Goal: Check status: Check status

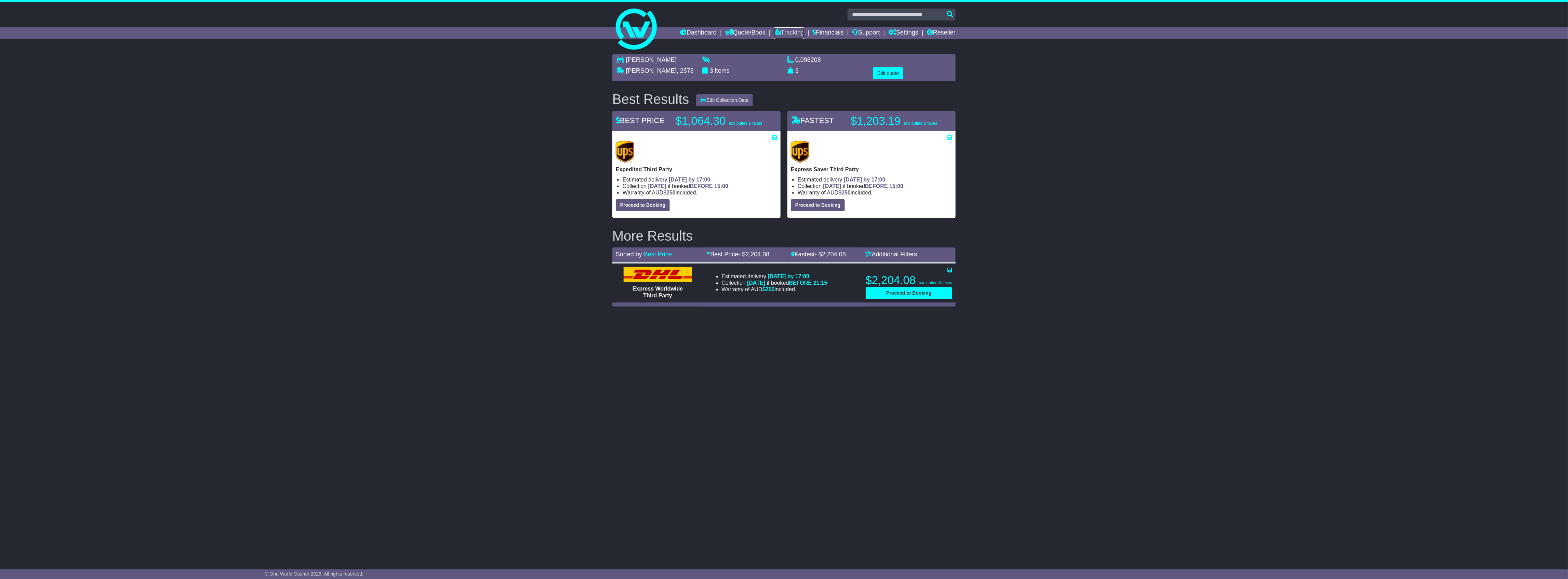
drag, startPoint x: 0, startPoint y: 0, endPoint x: 786, endPoint y: 32, distance: 786.7
click at [786, 32] on link "Tracking" at bounding box center [789, 33] width 30 height 12
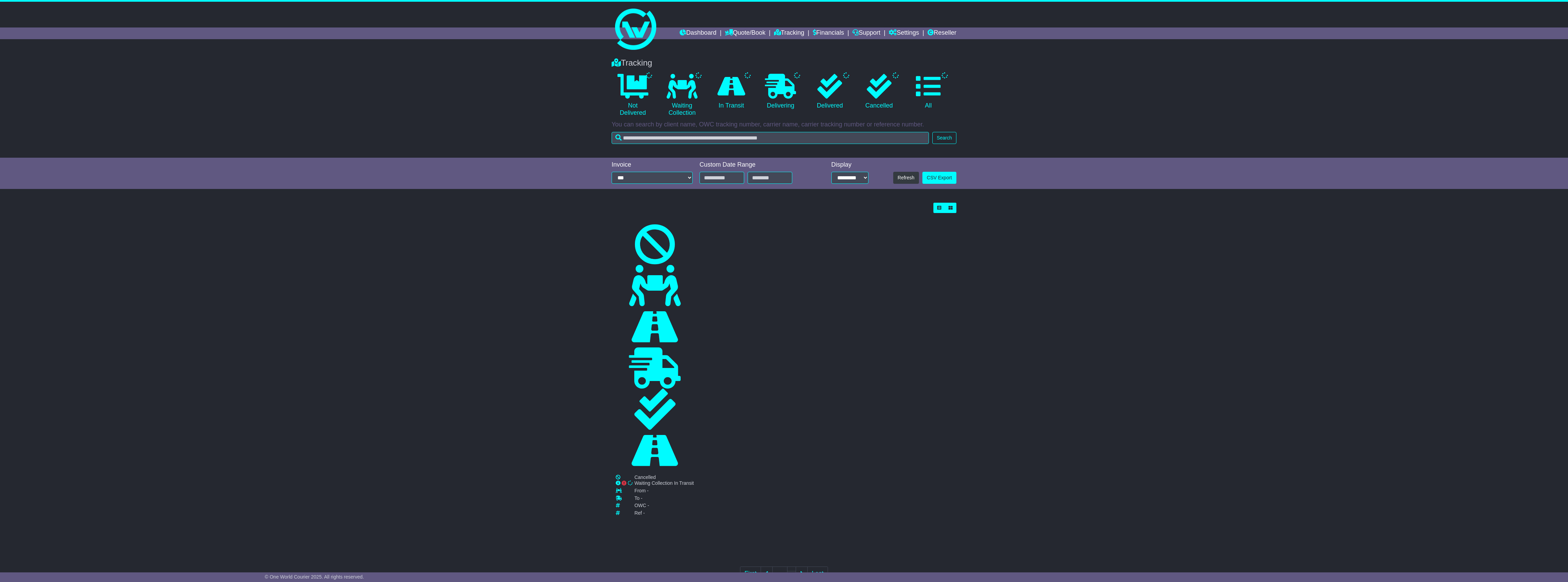
type input "**********"
select select "*"
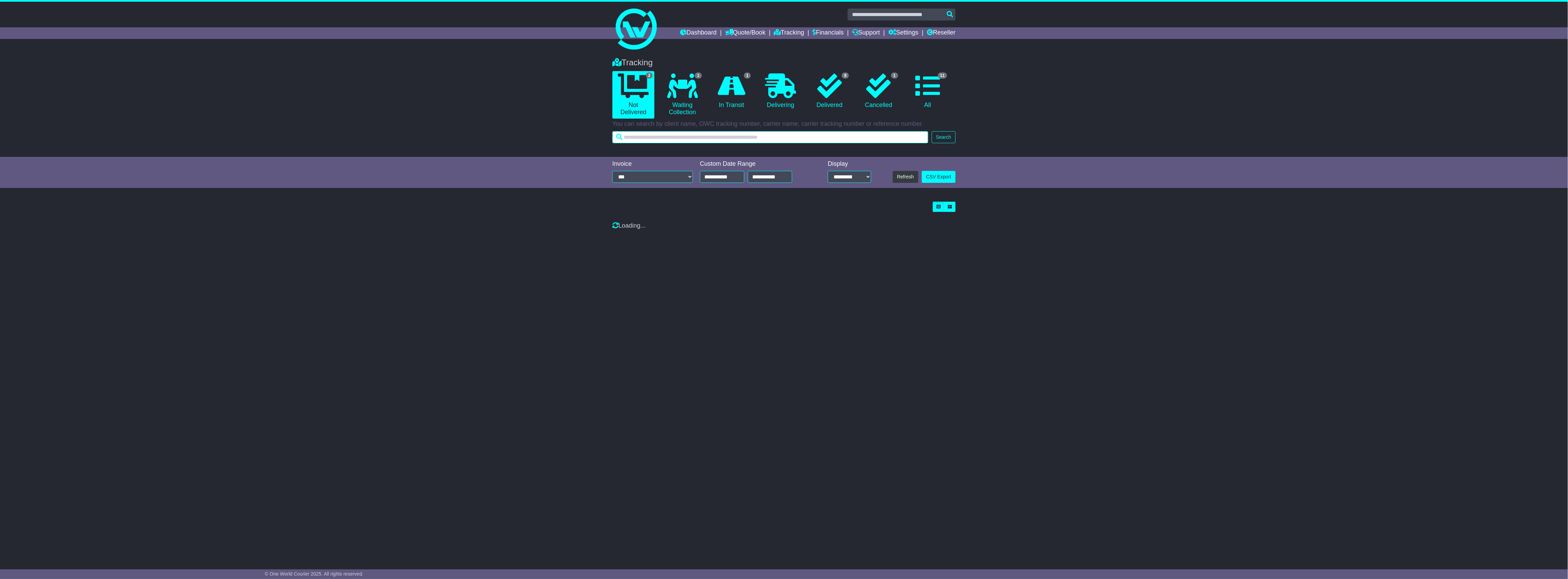
click at [702, 131] on input "text" at bounding box center [770, 137] width 316 height 12
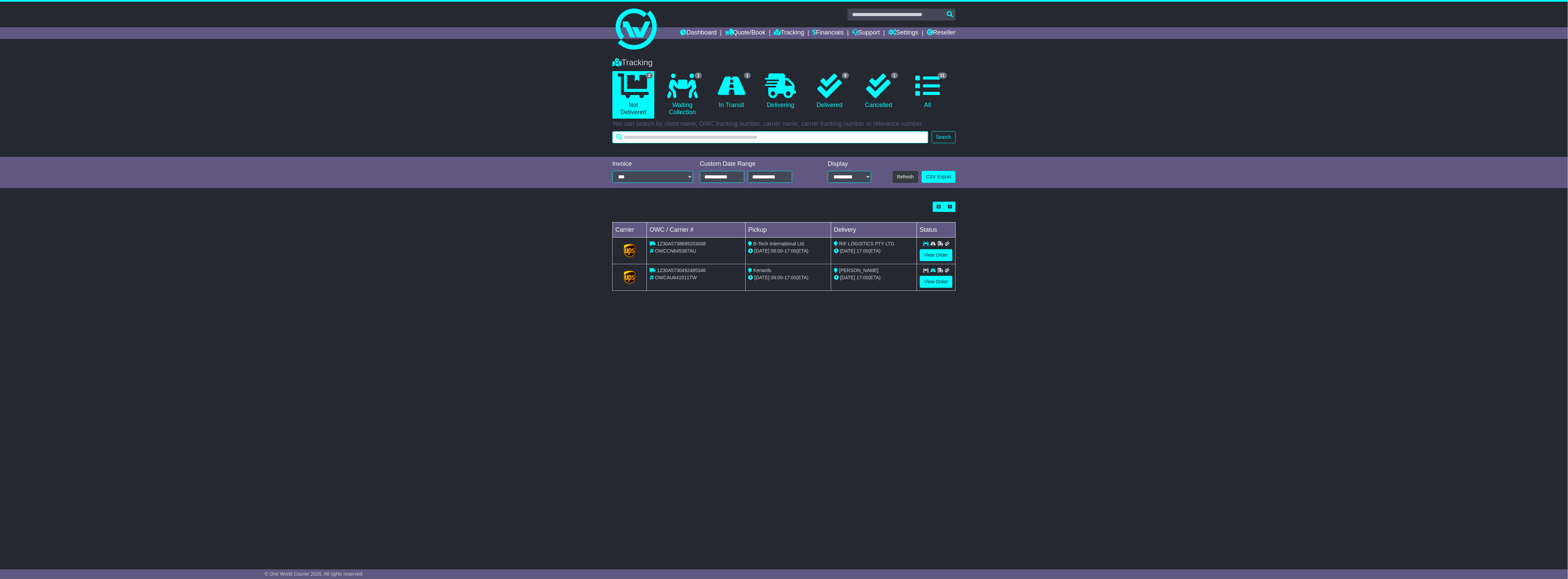
paste input "**********"
type input "**********"
click at [932, 142] on button "Search" at bounding box center [943, 137] width 24 height 12
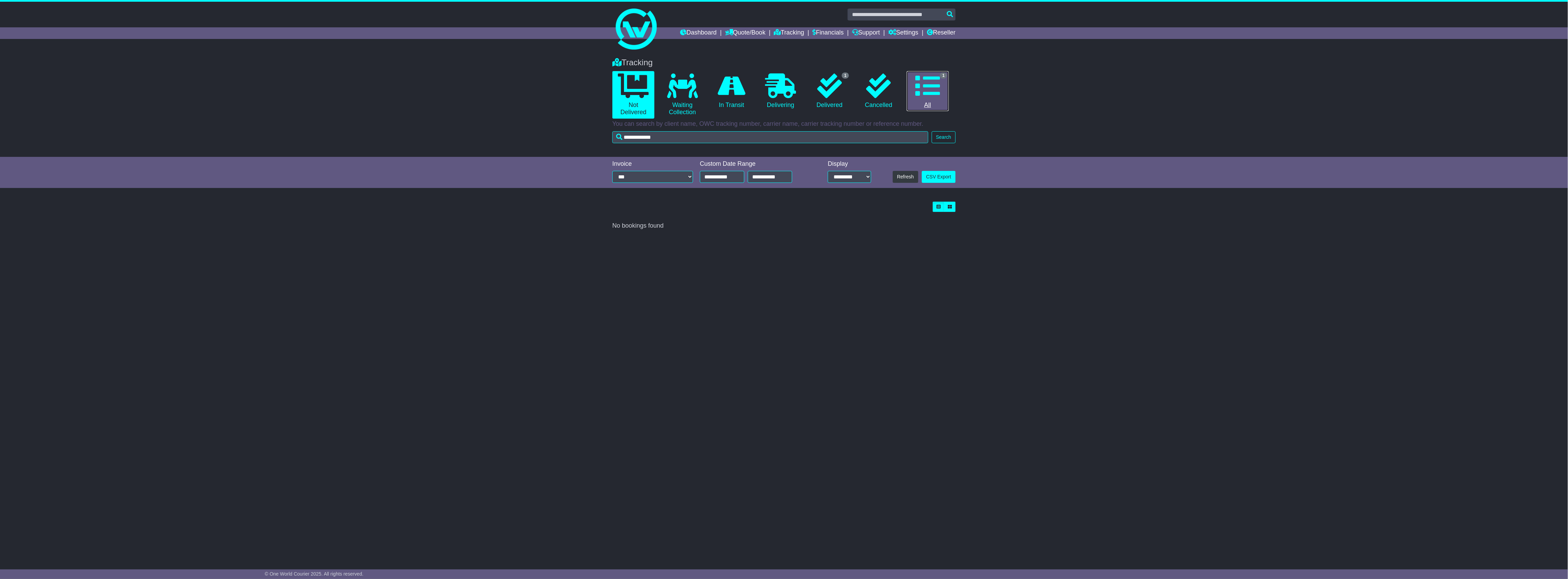
drag, startPoint x: 925, startPoint y: 102, endPoint x: 922, endPoint y: 108, distance: 6.7
click at [925, 102] on link "1 All" at bounding box center [928, 91] width 42 height 40
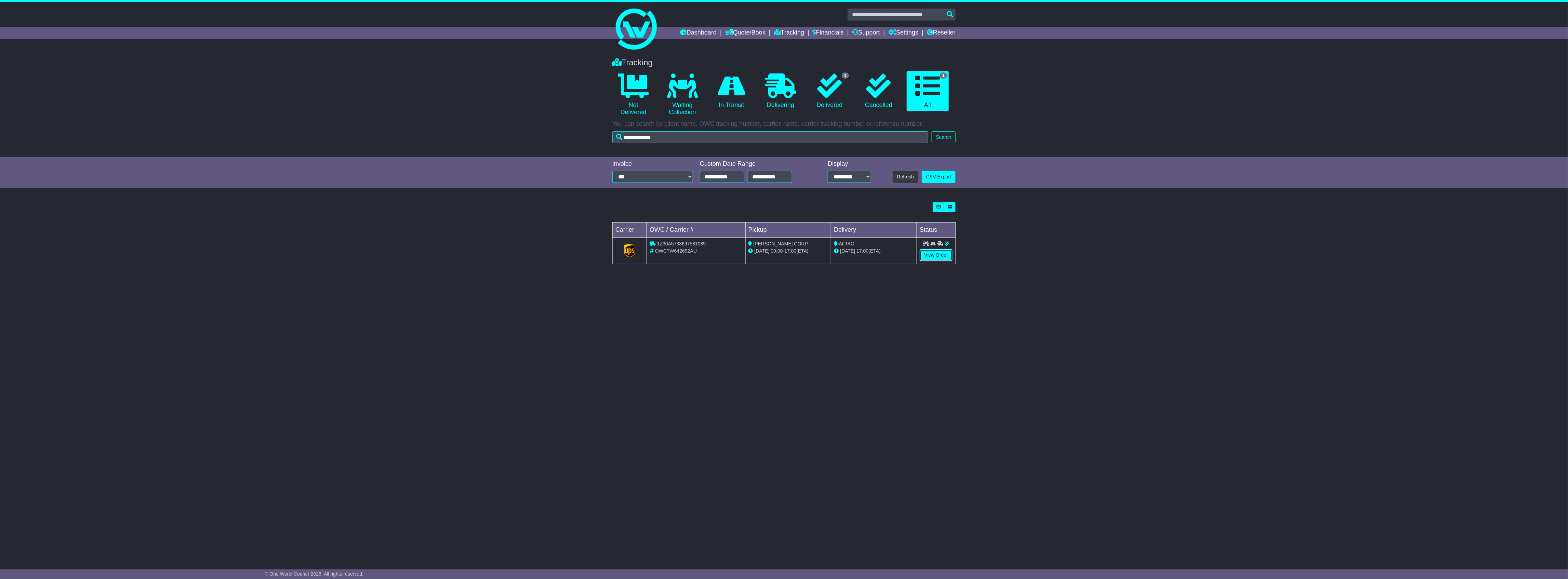
click at [929, 253] on link "View Order" at bounding box center [936, 255] width 33 height 12
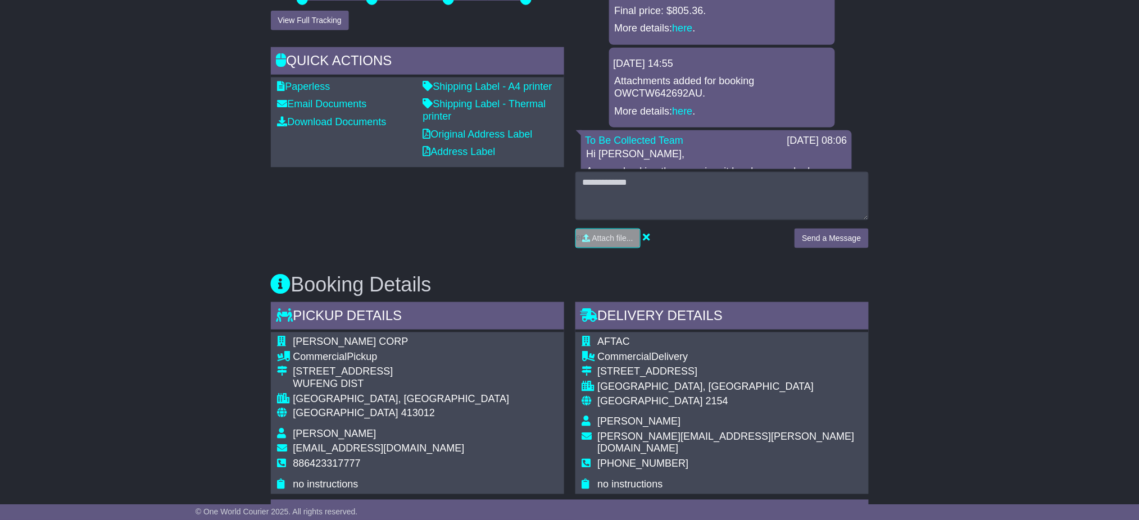
scroll to position [674, 0]
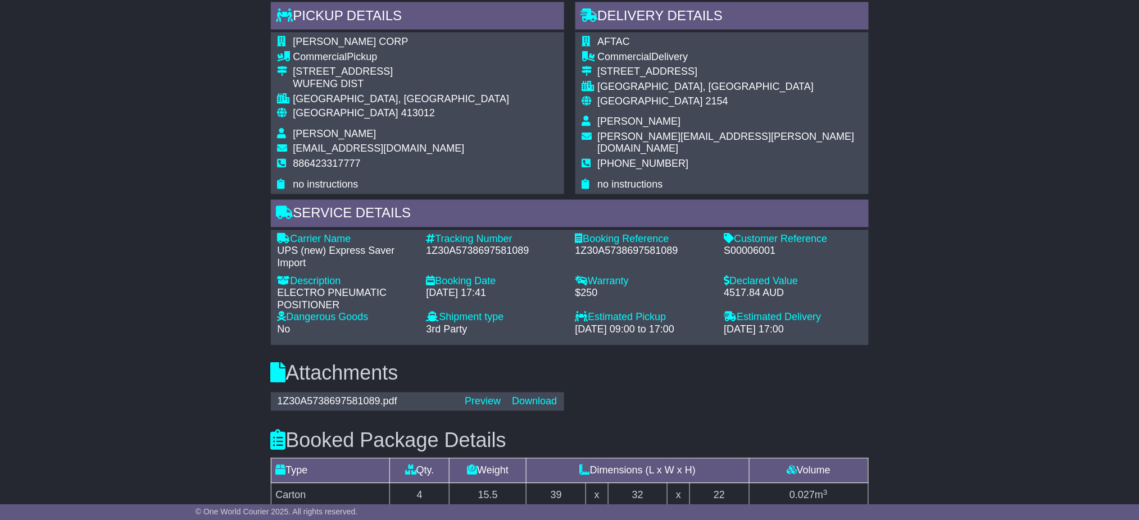
click at [403, 98] on div "[GEOGRAPHIC_DATA], [GEOGRAPHIC_DATA]" at bounding box center [401, 99] width 216 height 12
click at [402, 98] on div "[GEOGRAPHIC_DATA], [GEOGRAPHIC_DATA]" at bounding box center [401, 99] width 216 height 12
click at [317, 98] on div "[GEOGRAPHIC_DATA], [GEOGRAPHIC_DATA]" at bounding box center [401, 99] width 216 height 12
click at [317, 98] on div "TAICHUNG CITY, Taichung City" at bounding box center [401, 99] width 216 height 12
click at [360, 96] on div "TAICHUNG CITY, Taichung City" at bounding box center [401, 99] width 216 height 12
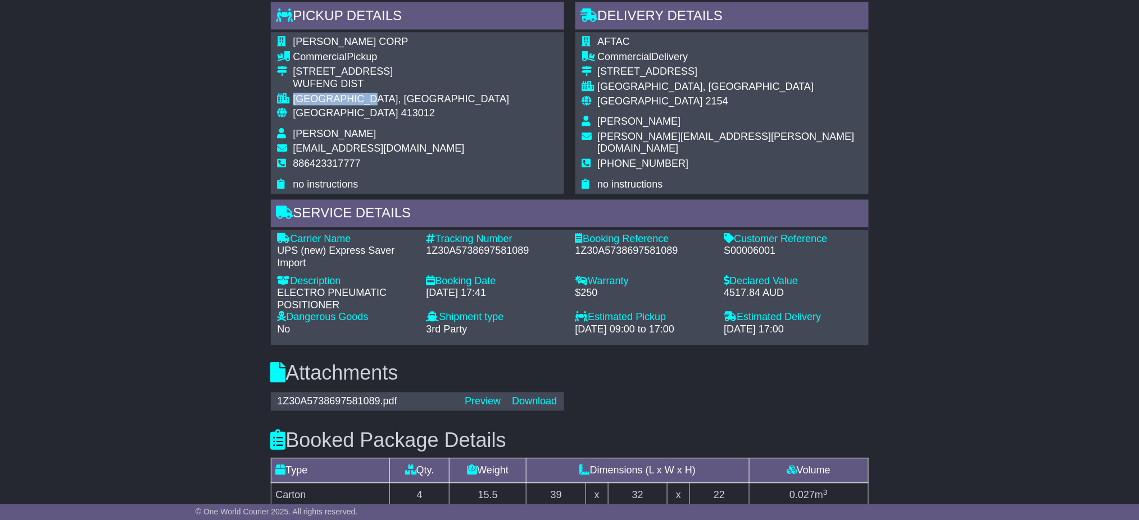
copy div "TAICHUNG CITY"
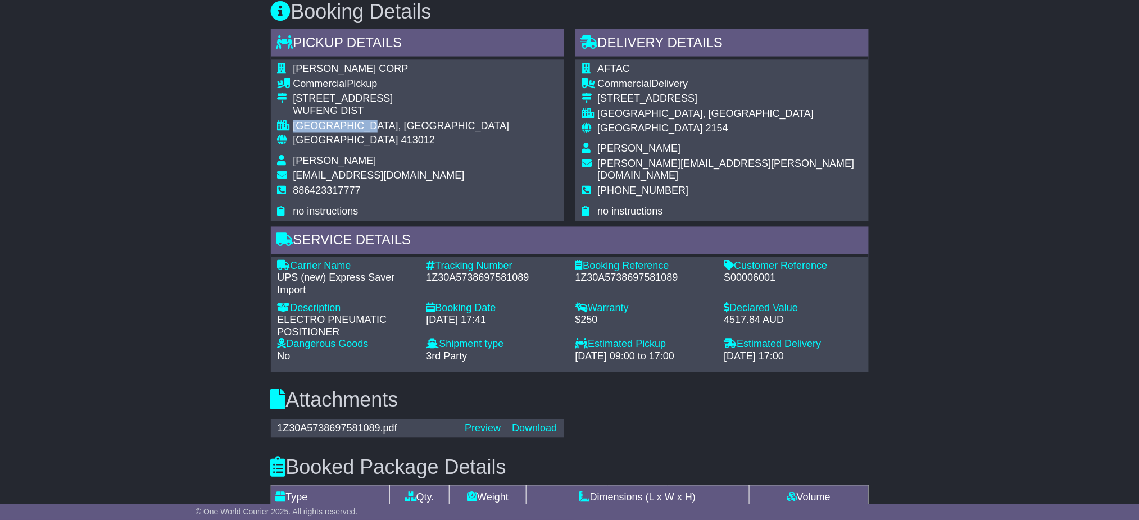
scroll to position [599, 0]
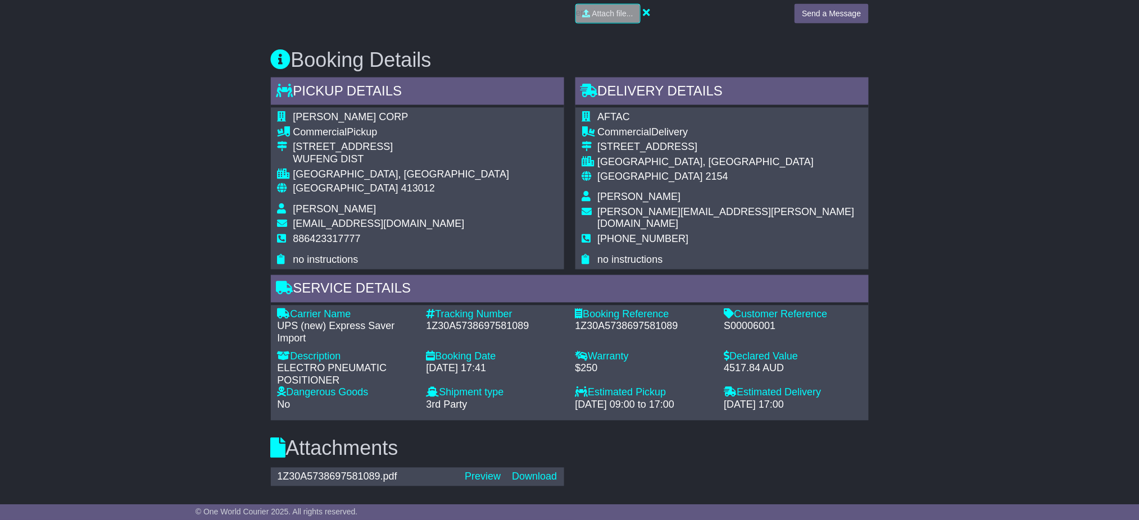
click at [308, 112] on span "[PERSON_NAME] CORP" at bounding box center [350, 116] width 115 height 11
click at [309, 112] on span "[PERSON_NAME] CORP" at bounding box center [350, 116] width 115 height 11
drag, startPoint x: 349, startPoint y: 115, endPoint x: 380, endPoint y: 115, distance: 30.3
click at [380, 115] on span "[PERSON_NAME] CORP" at bounding box center [350, 116] width 115 height 11
copy span "[PERSON_NAME] CORP"
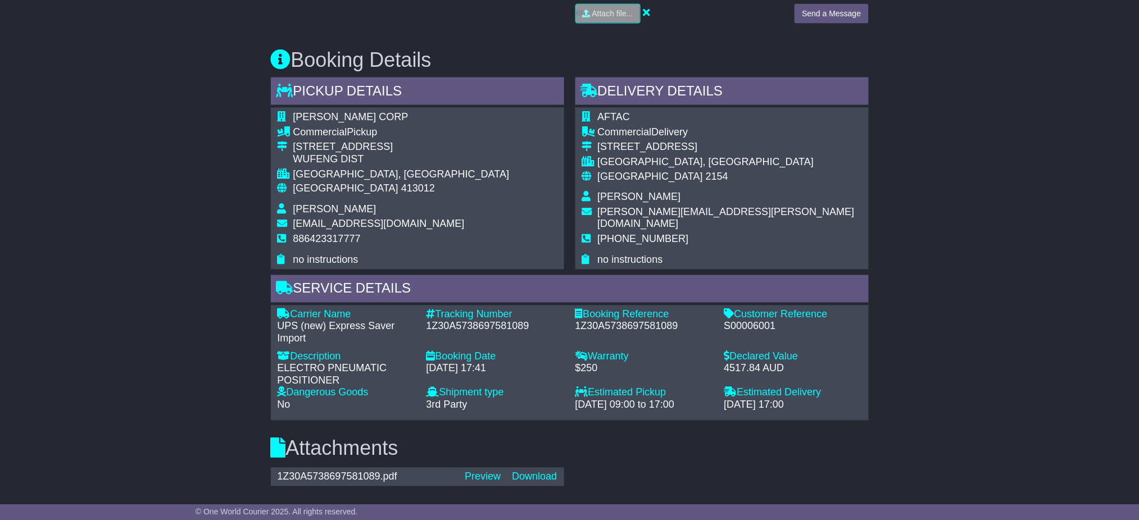
click at [298, 206] on span "Irene Lo" at bounding box center [334, 209] width 83 height 11
drag, startPoint x: 298, startPoint y: 206, endPoint x: 317, endPoint y: 205, distance: 18.6
click at [298, 206] on span "Irene Lo" at bounding box center [334, 209] width 83 height 11
click at [329, 207] on td "Irene Lo" at bounding box center [401, 211] width 216 height 15
copy span "Irene Lo"
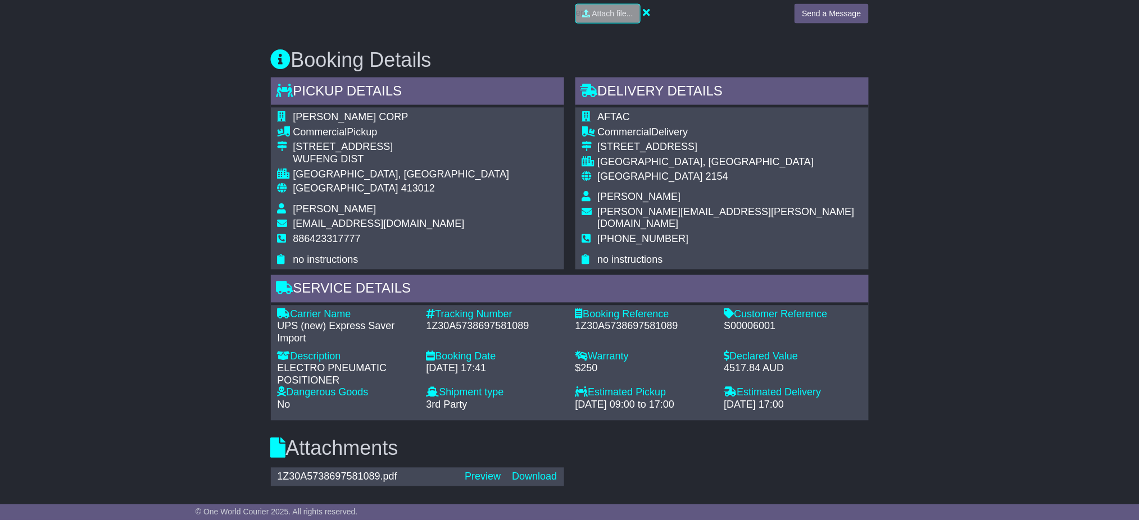
click at [461, 225] on div "KEVIN STEEL CORP Commercial Pickup NO 9 WUGONG 6TH RD WUFENG DIST TAICHUNG CITY…" at bounding box center [417, 189] width 293 height 162
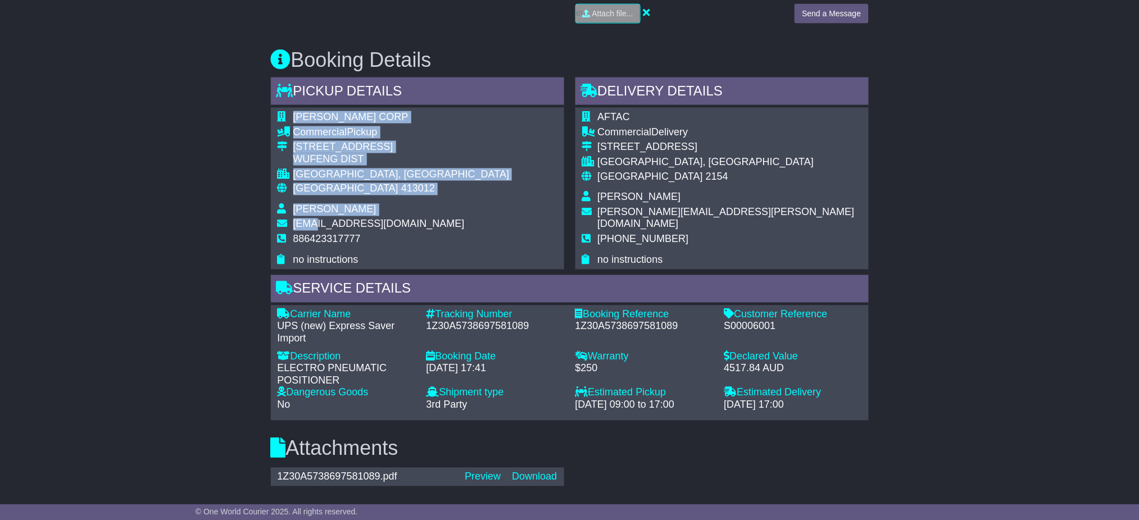
drag, startPoint x: 456, startPoint y: 222, endPoint x: 315, endPoint y: 220, distance: 141.0
click at [315, 220] on div "KEVIN STEEL CORP Commercial Pickup NO 9 WUGONG 6TH RD WUFENG DIST TAICHUNG CITY…" at bounding box center [417, 189] width 293 height 162
click at [311, 220] on span "shipping101@ms.modentic.com.tw" at bounding box center [378, 224] width 171 height 11
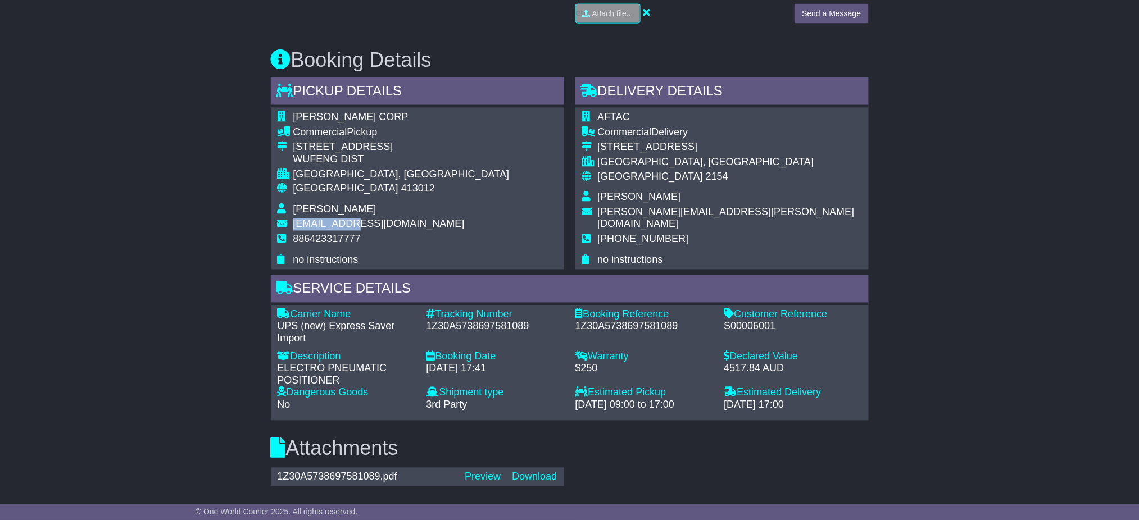
click at [311, 220] on span "shipping101@ms.modentic.com.tw" at bounding box center [378, 224] width 171 height 11
drag, startPoint x: 436, startPoint y: 222, endPoint x: 466, endPoint y: 228, distance: 30.3
click at [452, 225] on td "shipping101@ms.modentic.com.tw" at bounding box center [401, 226] width 216 height 15
click at [334, 243] on span "886423317777" at bounding box center [326, 239] width 67 height 11
click at [335, 238] on span "886423317777" at bounding box center [326, 239] width 67 height 11
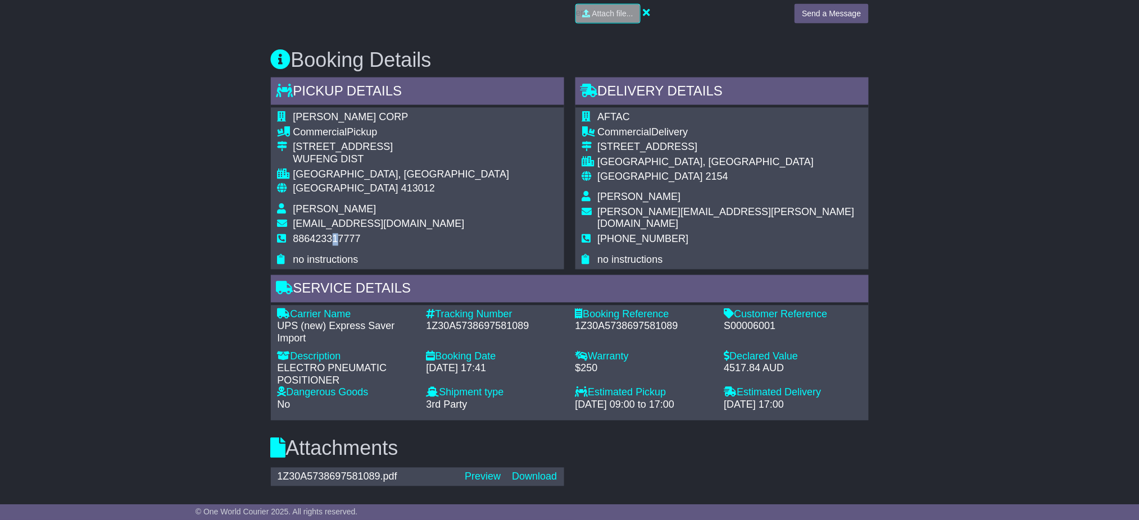
click at [335, 238] on span "886423317777" at bounding box center [326, 239] width 67 height 11
copy span "1"
drag, startPoint x: 375, startPoint y: 241, endPoint x: 367, endPoint y: 239, distance: 8.2
click at [374, 241] on td "886423317777" at bounding box center [401, 244] width 216 height 21
click at [345, 235] on span "886423317777" at bounding box center [326, 239] width 67 height 11
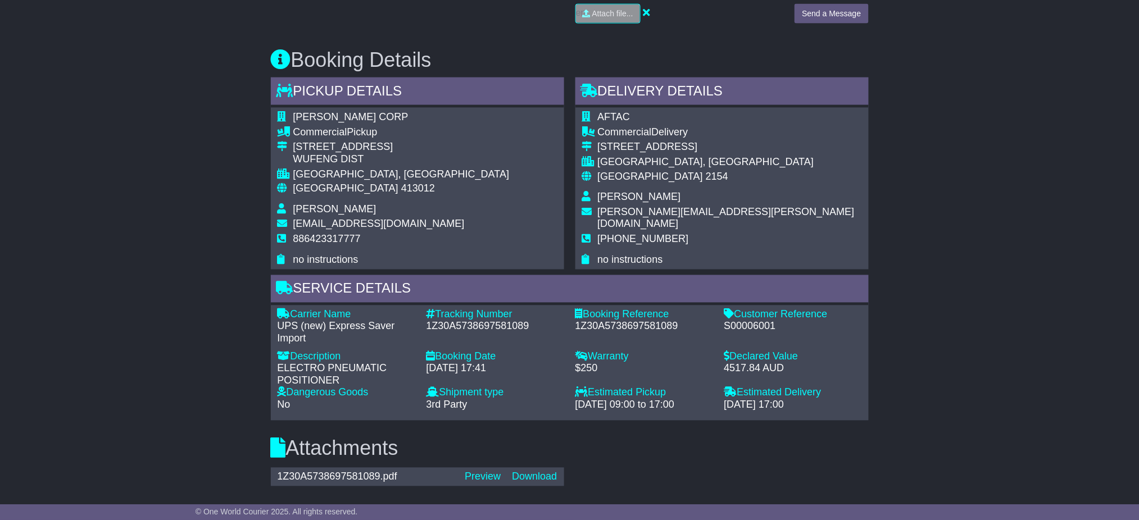
click at [349, 236] on span "886423317777" at bounding box center [326, 239] width 67 height 11
copy span "886423317777"
drag, startPoint x: 297, startPoint y: 142, endPoint x: 392, endPoint y: 145, distance: 94.4
click at [392, 145] on div "NO 9 WUGONG 6TH RD" at bounding box center [401, 147] width 216 height 12
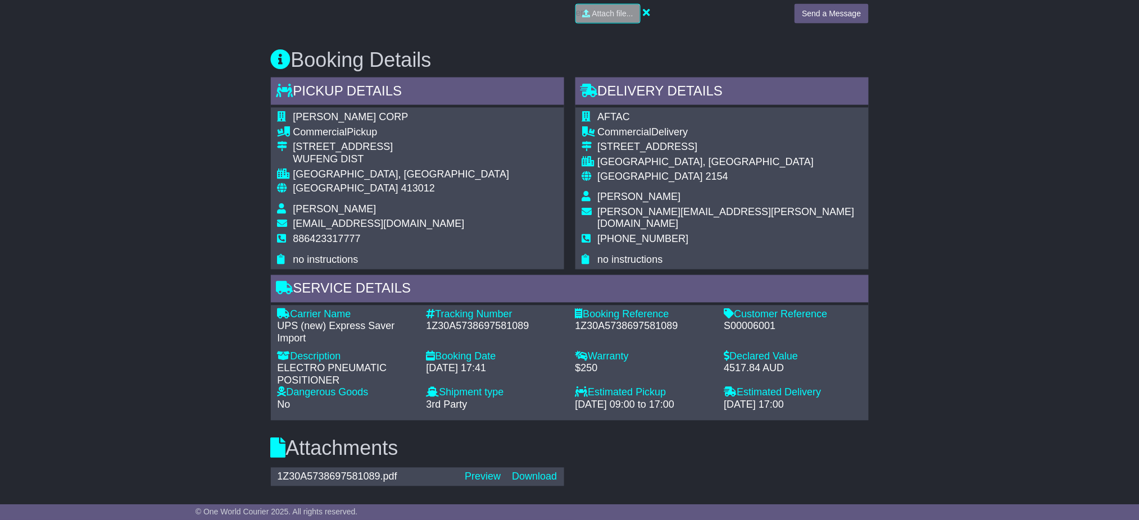
click at [284, 141] on icon at bounding box center [282, 146] width 10 height 10
drag, startPoint x: 299, startPoint y: 142, endPoint x: 363, endPoint y: 158, distance: 65.9
click at [363, 158] on td "NO 9 WUGONG 6TH RD WUFENG DIST" at bounding box center [401, 154] width 216 height 27
copy td "NO 9 WUGONG 6TH RD WUFENG DIST"
click at [313, 178] on div "TAICHUNG CITY, Taichung City" at bounding box center [401, 175] width 216 height 12
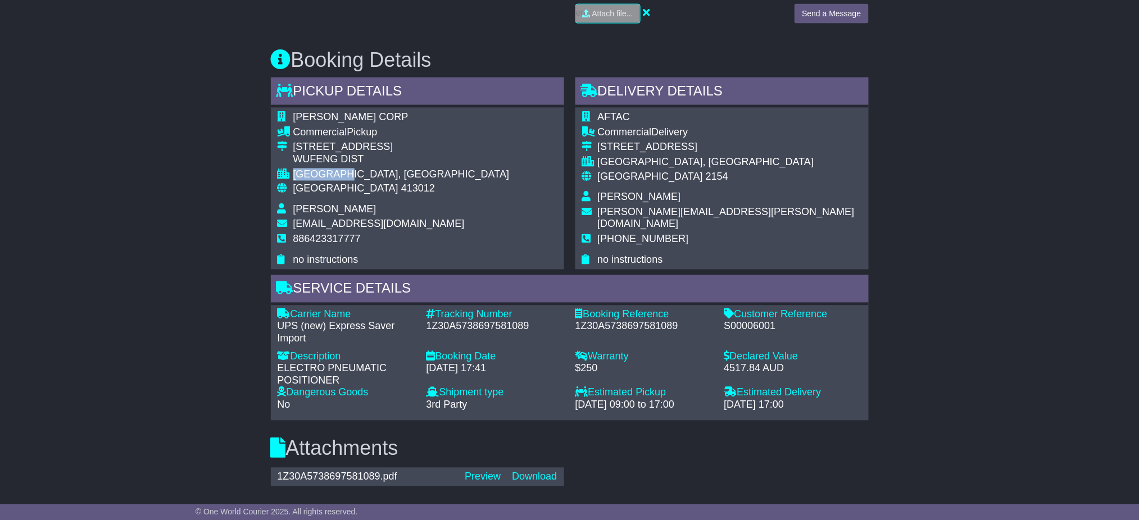
click at [313, 178] on div "TAICHUNG CITY, Taichung City" at bounding box center [401, 175] width 216 height 12
click at [358, 174] on div "TAICHUNG CITY, Taichung City" at bounding box center [401, 175] width 216 height 12
copy div "TAICHUNG CITY"
click at [365, 169] on div "TAICHUNG CITY, Taichung City" at bounding box center [401, 175] width 216 height 12
copy div "TAICHUNG CITY,"
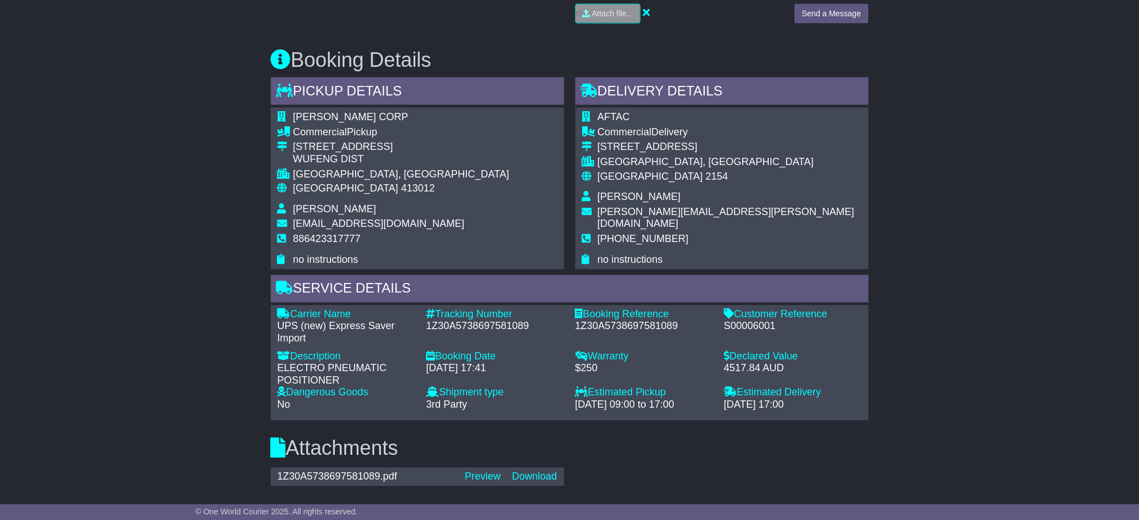
click at [401, 185] on span "413012" at bounding box center [418, 188] width 34 height 11
copy span "413012"
click at [406, 169] on div "TAICHUNG CITY, Taichung City" at bounding box center [401, 175] width 216 height 12
drag, startPoint x: 406, startPoint y: 169, endPoint x: 411, endPoint y: 167, distance: 6.0
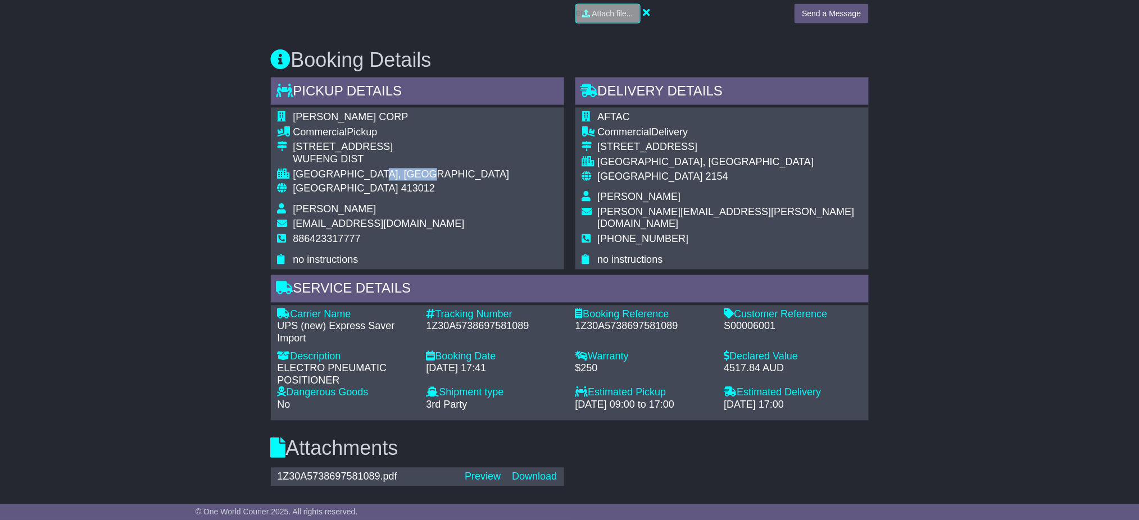
click at [406, 169] on div "TAICHUNG CITY, Taichung City" at bounding box center [401, 175] width 216 height 12
click at [433, 169] on div "TAICHUNG CITY, Taichung City" at bounding box center [401, 175] width 216 height 12
copy div "Taichung City"
click at [612, 194] on span "Greg Spencer" at bounding box center [639, 197] width 83 height 11
drag, startPoint x: 612, startPoint y: 194, endPoint x: 627, endPoint y: 193, distance: 15.2
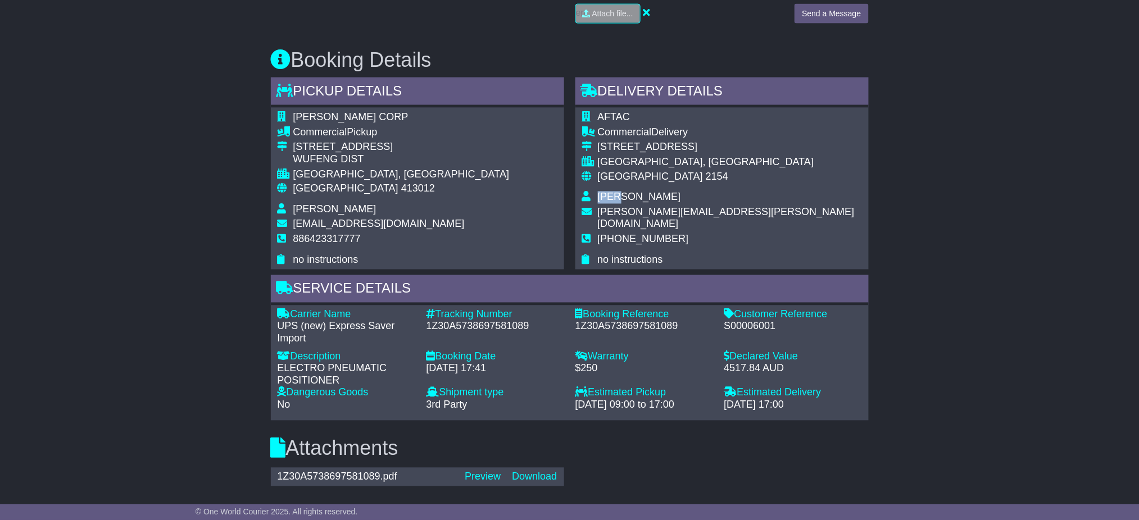
click at [614, 194] on span "Greg Spencer" at bounding box center [639, 197] width 83 height 11
drag, startPoint x: 639, startPoint y: 193, endPoint x: 663, endPoint y: 192, distance: 24.2
click at [659, 192] on td "Greg Spencer" at bounding box center [730, 199] width 264 height 15
click at [612, 234] on span "+61 2 9674 4777" at bounding box center [643, 239] width 91 height 11
drag, startPoint x: 604, startPoint y: 225, endPoint x: 681, endPoint y: 229, distance: 77.6
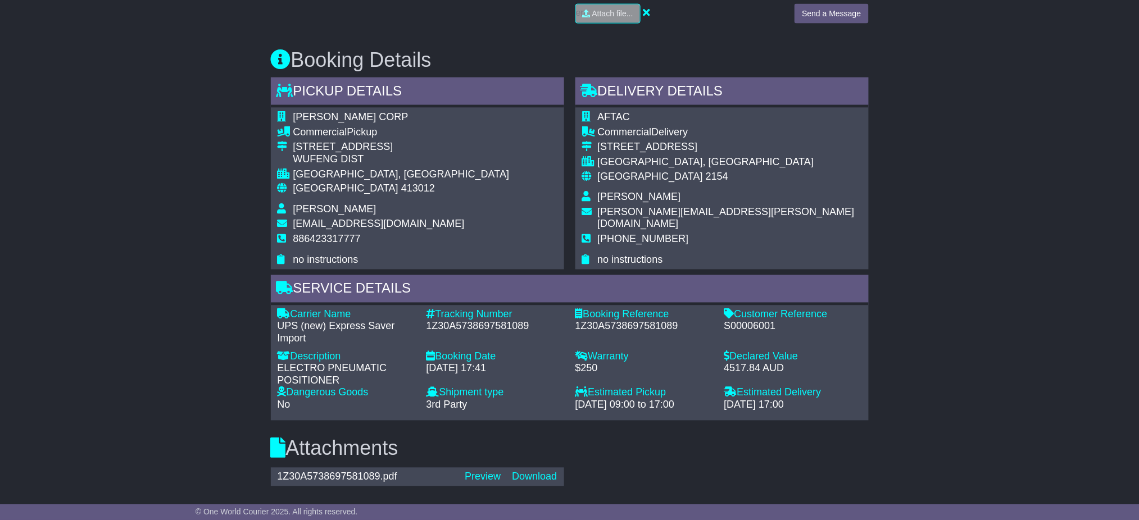
click at [681, 234] on td "+61 2 9674 4777" at bounding box center [730, 244] width 264 height 21
click at [615, 214] on span "greg.spencer@aftac.com.au" at bounding box center [726, 219] width 257 height 24
click at [717, 216] on span "greg.spencer@aftac.com.au" at bounding box center [726, 219] width 257 height 24
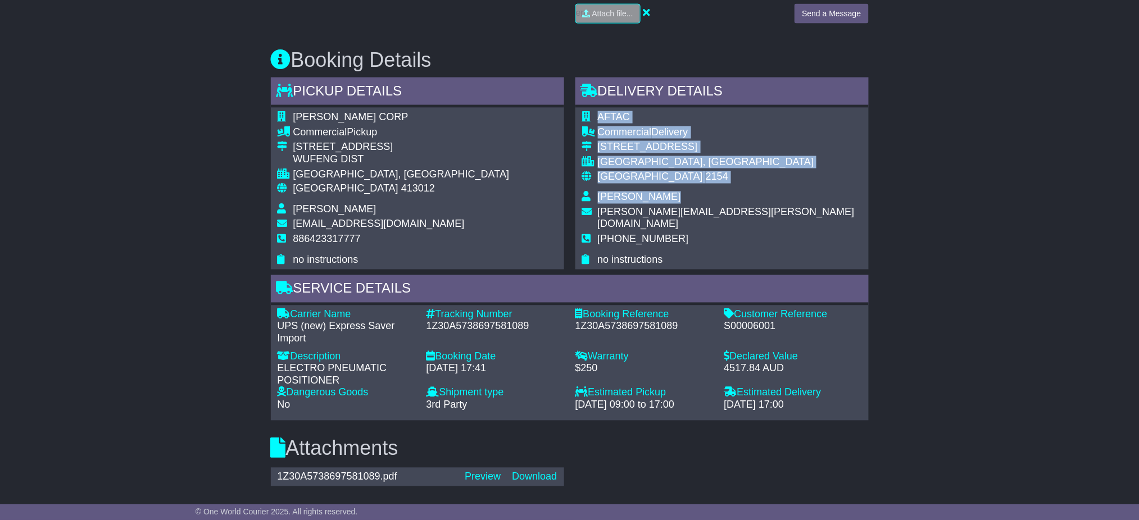
drag, startPoint x: 687, startPoint y: 213, endPoint x: 593, endPoint y: 212, distance: 93.8
click at [593, 212] on div "AFTAC Commercial Delivery Unit 37/7 Salisbury Road CASTLE HILL, NSW Australia 2…" at bounding box center [721, 189] width 293 height 162
click at [675, 254] on td "no instructions" at bounding box center [730, 260] width 264 height 12
click at [752, 212] on div "AFTAC Commercial Delivery Unit 37/7 Salisbury Road CASTLE HILL, NSW Australia 2…" at bounding box center [721, 189] width 293 height 162
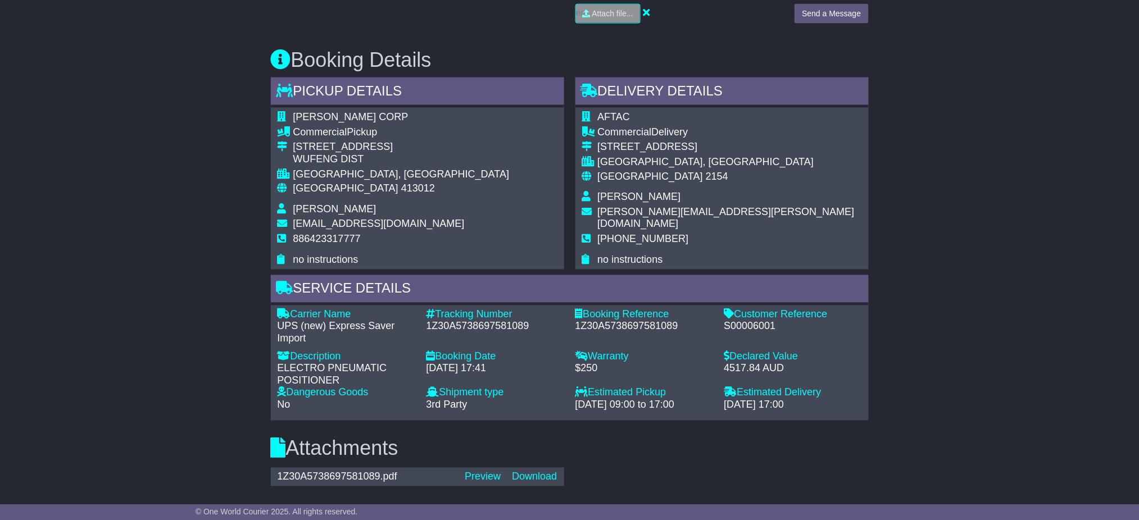
click at [744, 210] on div "AFTAC Commercial Delivery Unit 37/7 Salisbury Road CASTLE HILL, NSW Australia 2…" at bounding box center [721, 189] width 293 height 162
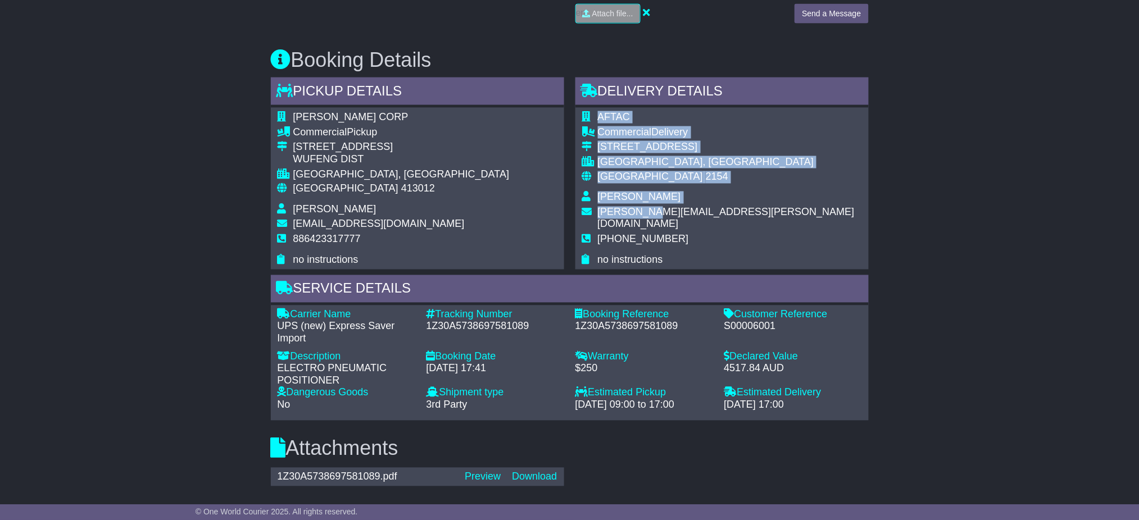
drag, startPoint x: 740, startPoint y: 210, endPoint x: 649, endPoint y: 206, distance: 91.6
click at [649, 206] on div "AFTAC Commercial Delivery Unit 37/7 Salisbury Road CASTLE HILL, NSW Australia 2…" at bounding box center [721, 189] width 293 height 162
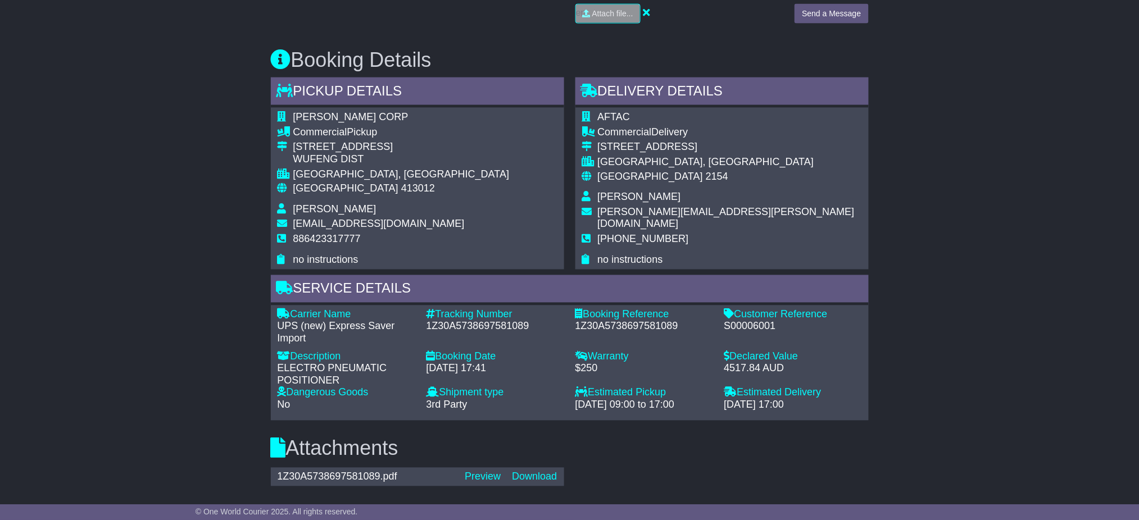
click at [621, 207] on span "greg.spencer@aftac.com.au" at bounding box center [726, 219] width 257 height 24
click at [603, 211] on span "greg.spencer@aftac.com.au" at bounding box center [726, 219] width 257 height 24
click at [608, 211] on span "greg.spencer@aftac.com.au" at bounding box center [726, 219] width 257 height 24
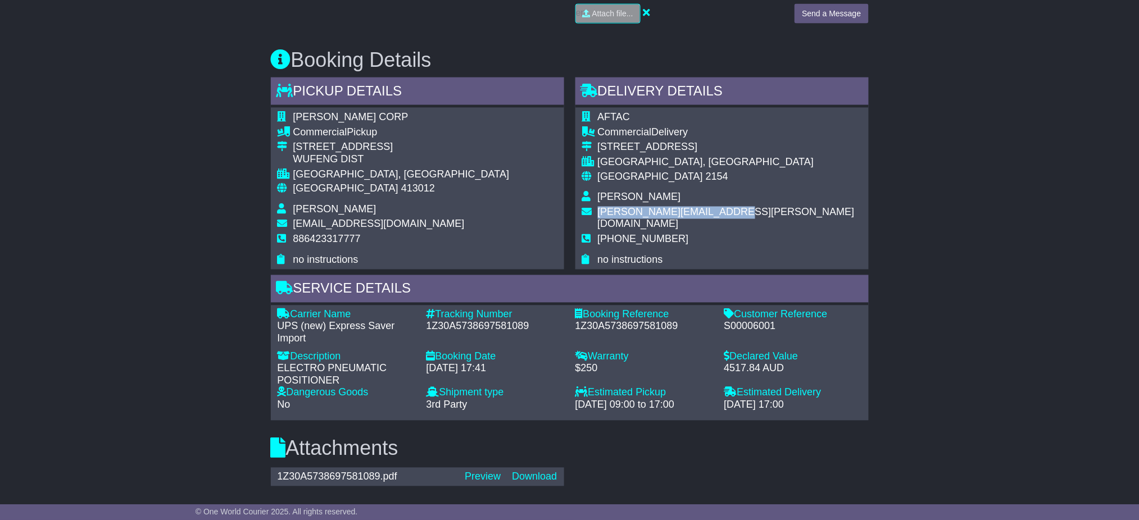
drag, startPoint x: 675, startPoint y: 213, endPoint x: 722, endPoint y: 211, distance: 47.2
click at [722, 211] on span "greg.spencer@aftac.com.au" at bounding box center [726, 219] width 257 height 24
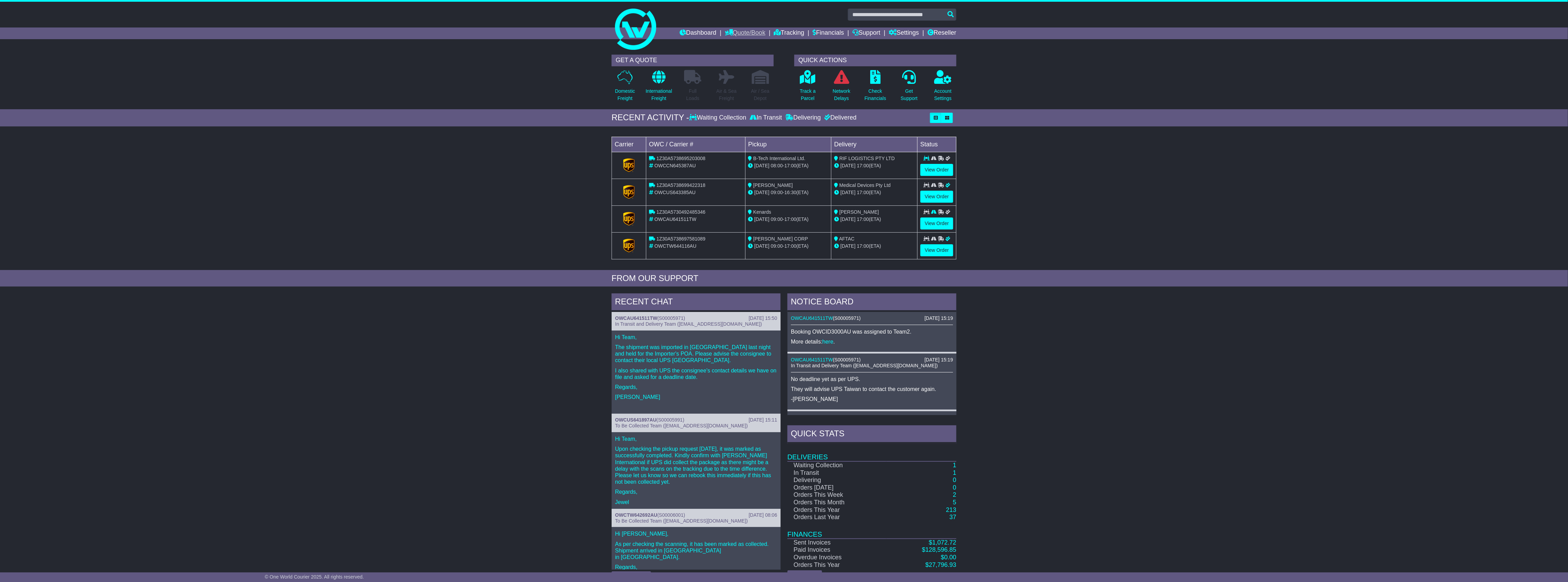
click at [731, 31] on link "Quote/Book" at bounding box center [745, 33] width 40 height 12
click at [730, 51] on link "International" at bounding box center [752, 53] width 54 height 7
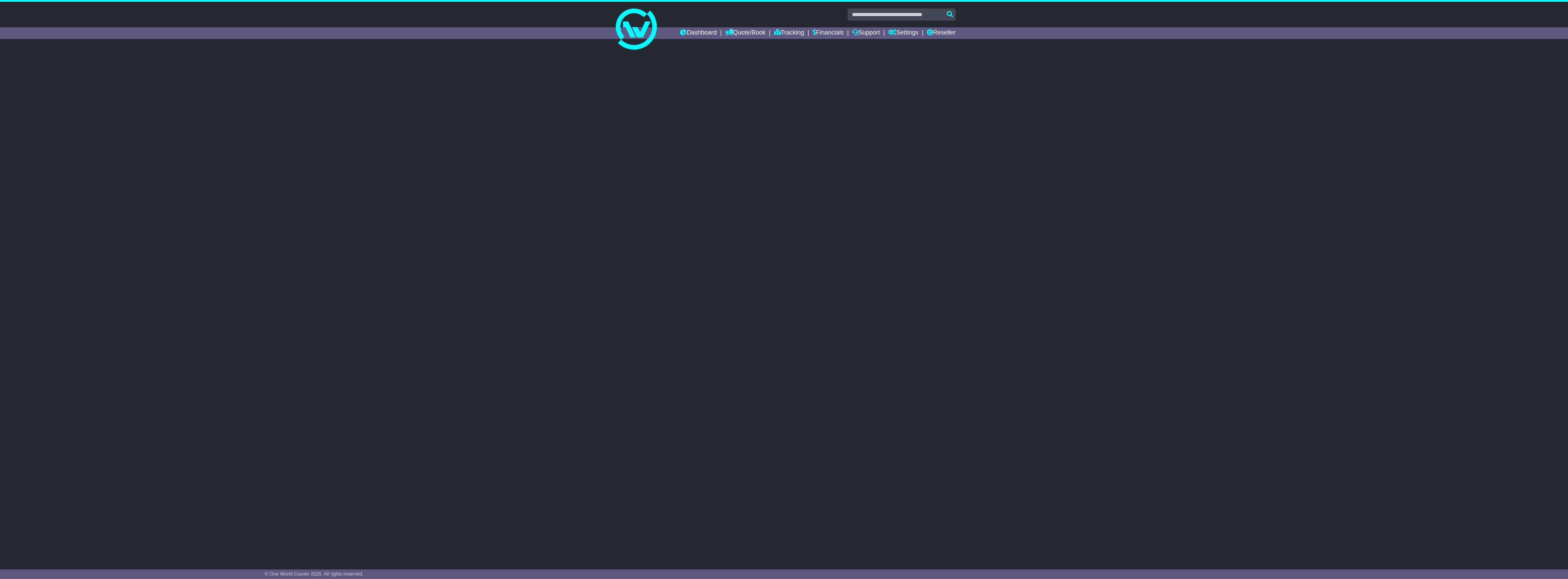
select select "**"
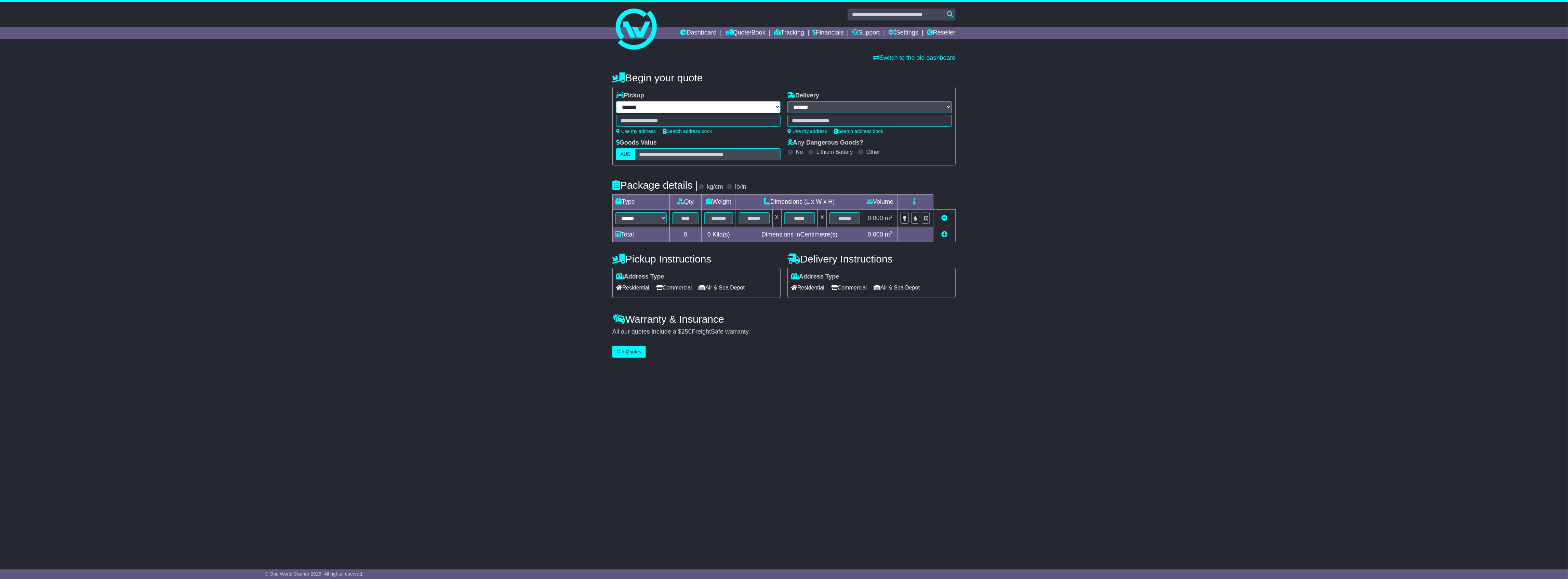
click at [667, 108] on select "**********" at bounding box center [698, 107] width 164 height 12
select select "***"
click at [616, 101] on select "**********" at bounding box center [698, 107] width 164 height 12
click at [650, 119] on div "****** No suggestions found which would match entered search key." at bounding box center [698, 121] width 164 height 12
paste input "*******"
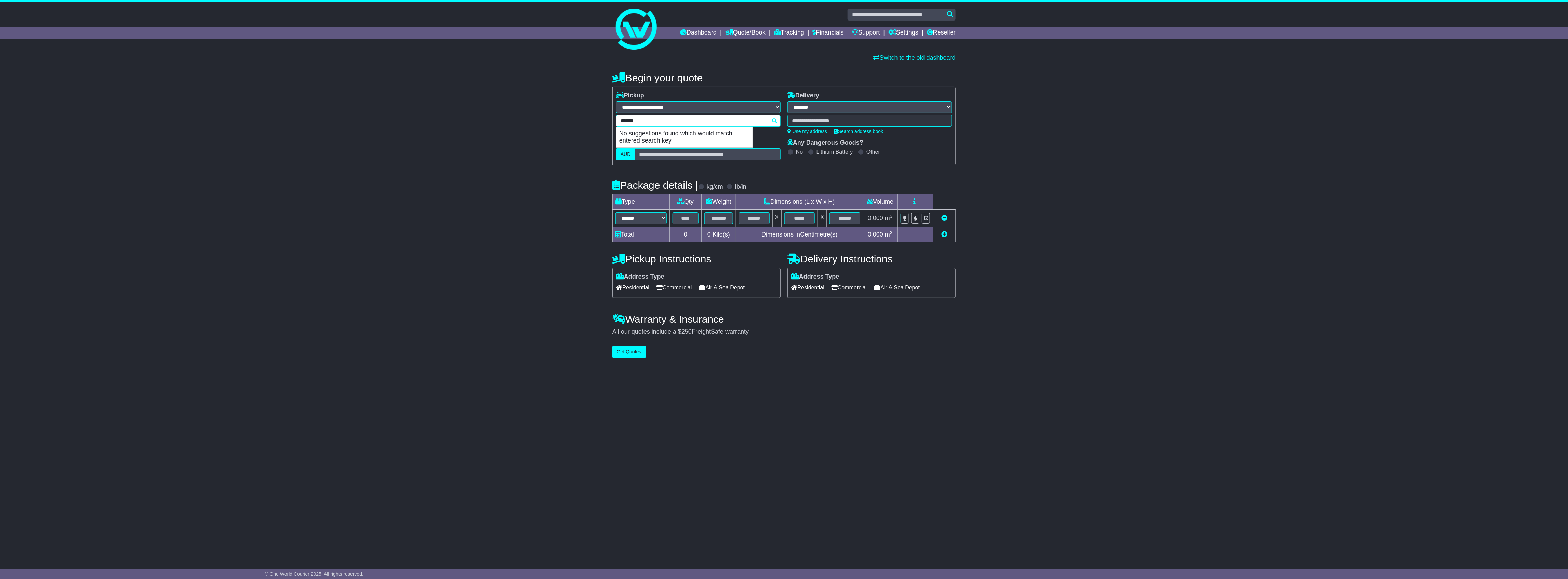
type input "**********"
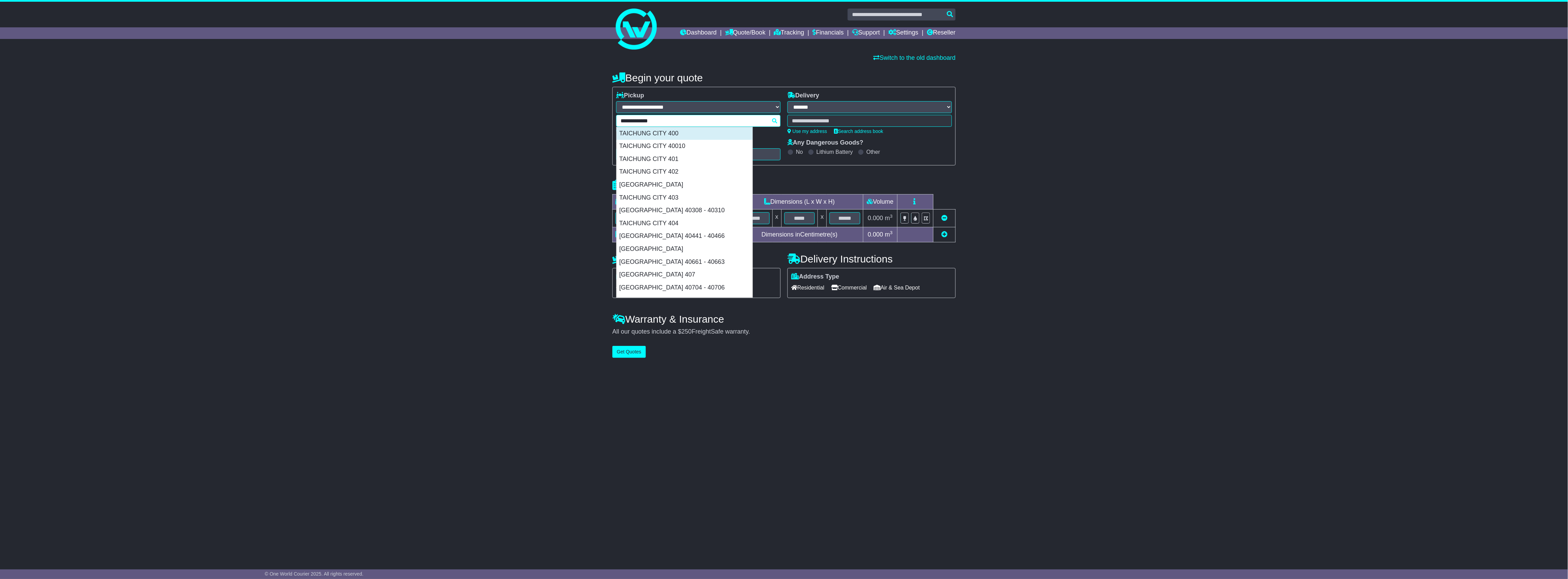
click at [677, 130] on div "TAICHUNG CITY 400" at bounding box center [685, 133] width 136 height 13
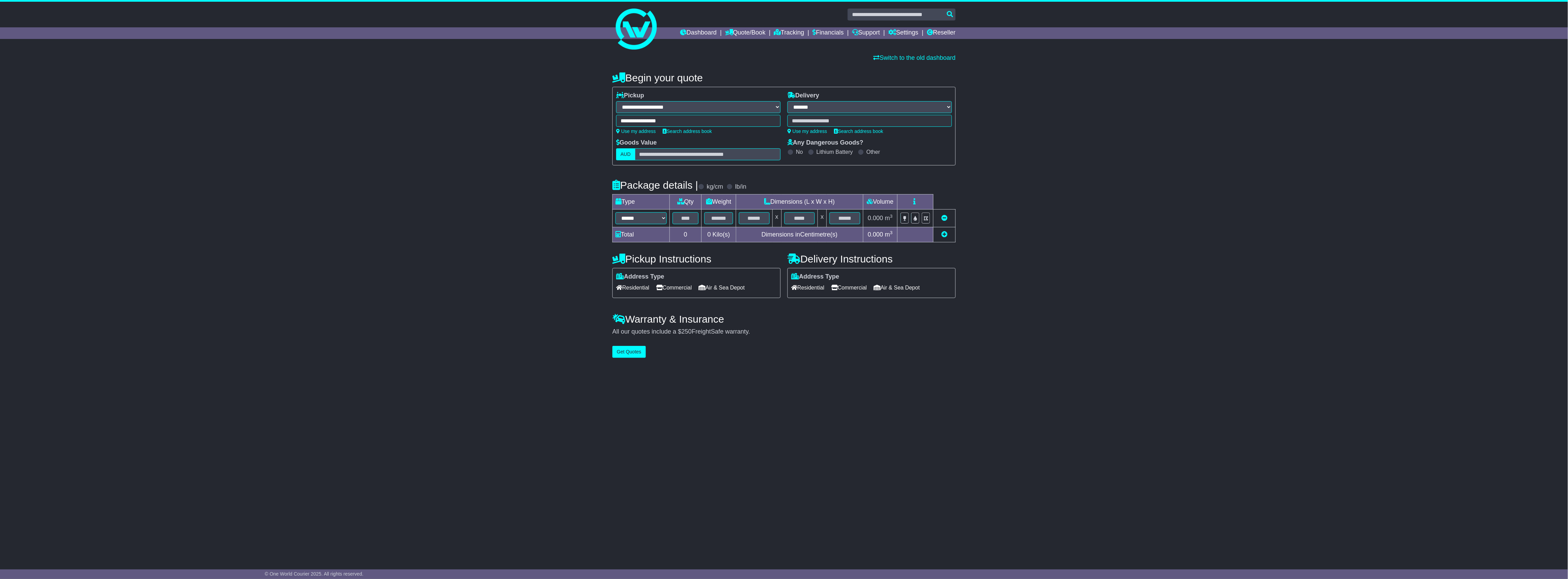
type input "**********"
click at [550, 159] on div "**********" at bounding box center [784, 213] width 1568 height 296
drag, startPoint x: 376, startPoint y: 175, endPoint x: 387, endPoint y: 174, distance: 11.0
click at [376, 175] on div "**********" at bounding box center [784, 213] width 1568 height 296
click at [685, 220] on input "text" at bounding box center [685, 218] width 26 height 12
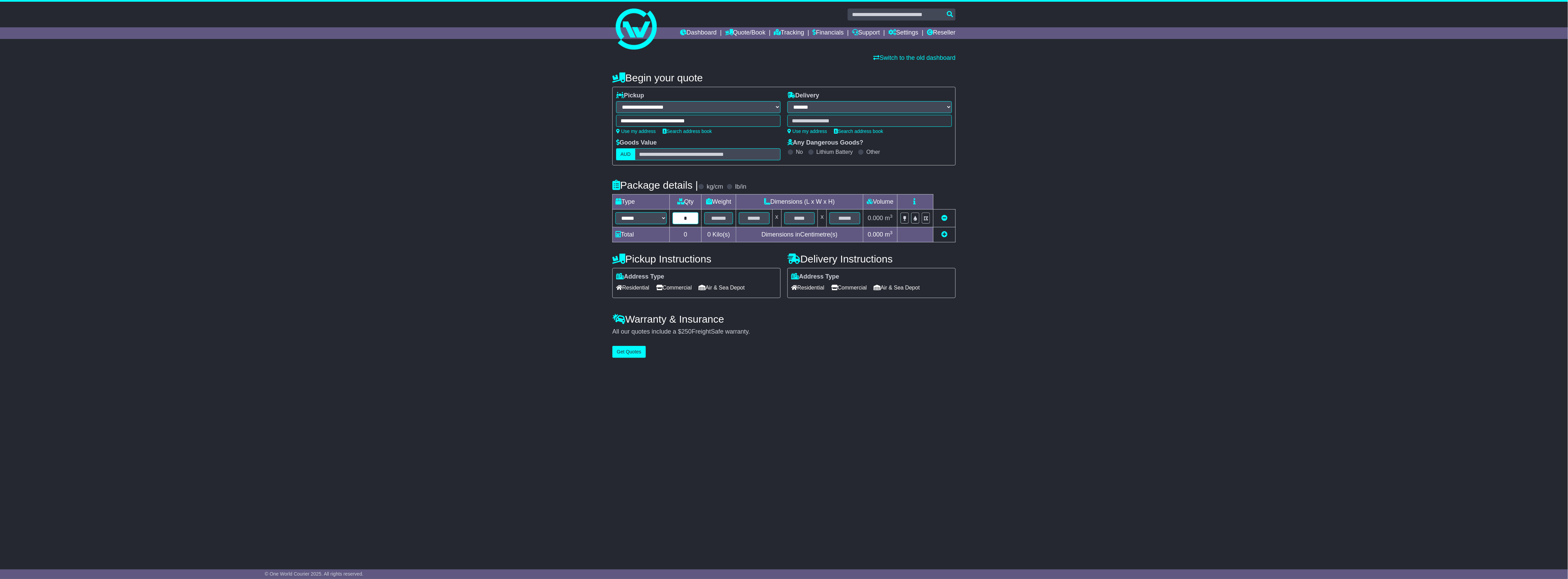
type input "*"
click at [648, 220] on select "****** ****** *** ******** ***** **** **** ****** *** *******" at bounding box center [641, 218] width 51 height 12
select select "****"
click at [615, 212] on select "****** ****** *** ******** ***** **** **** ****** *** *******" at bounding box center [641, 218] width 51 height 12
click at [725, 215] on input "text" at bounding box center [718, 218] width 29 height 12
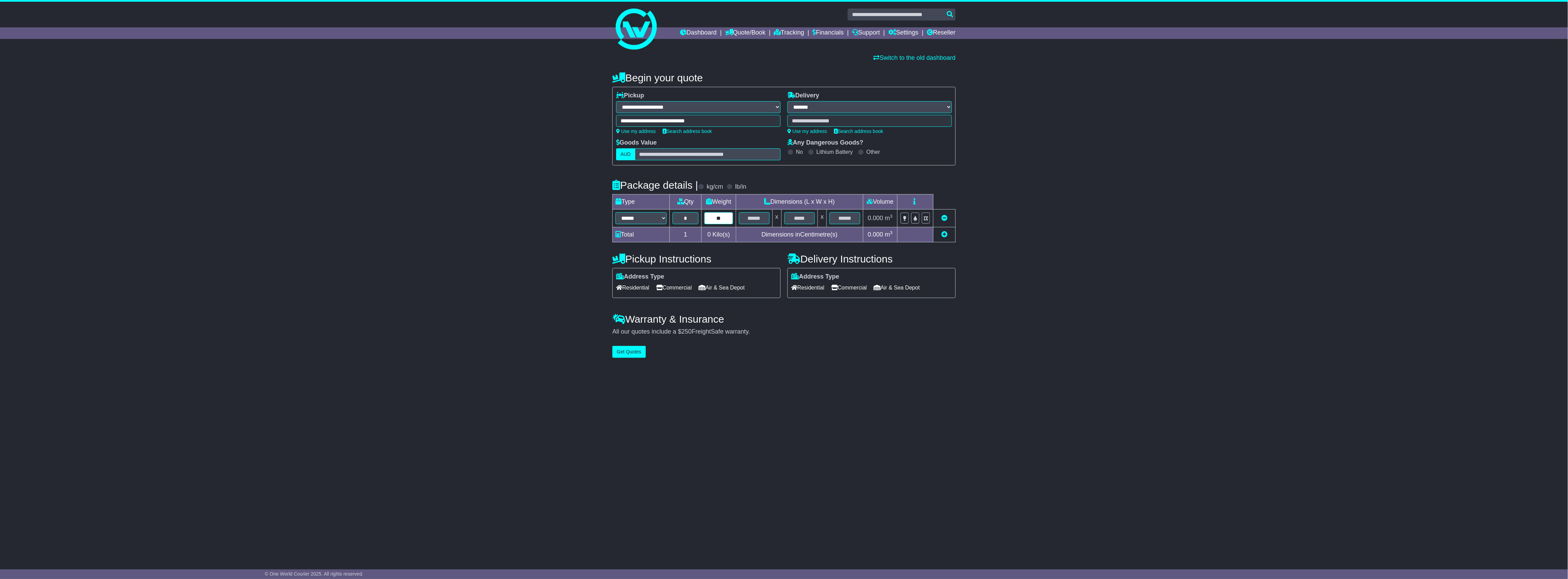
type input "**"
click at [855, 288] on span "Commercial" at bounding box center [849, 287] width 35 height 10
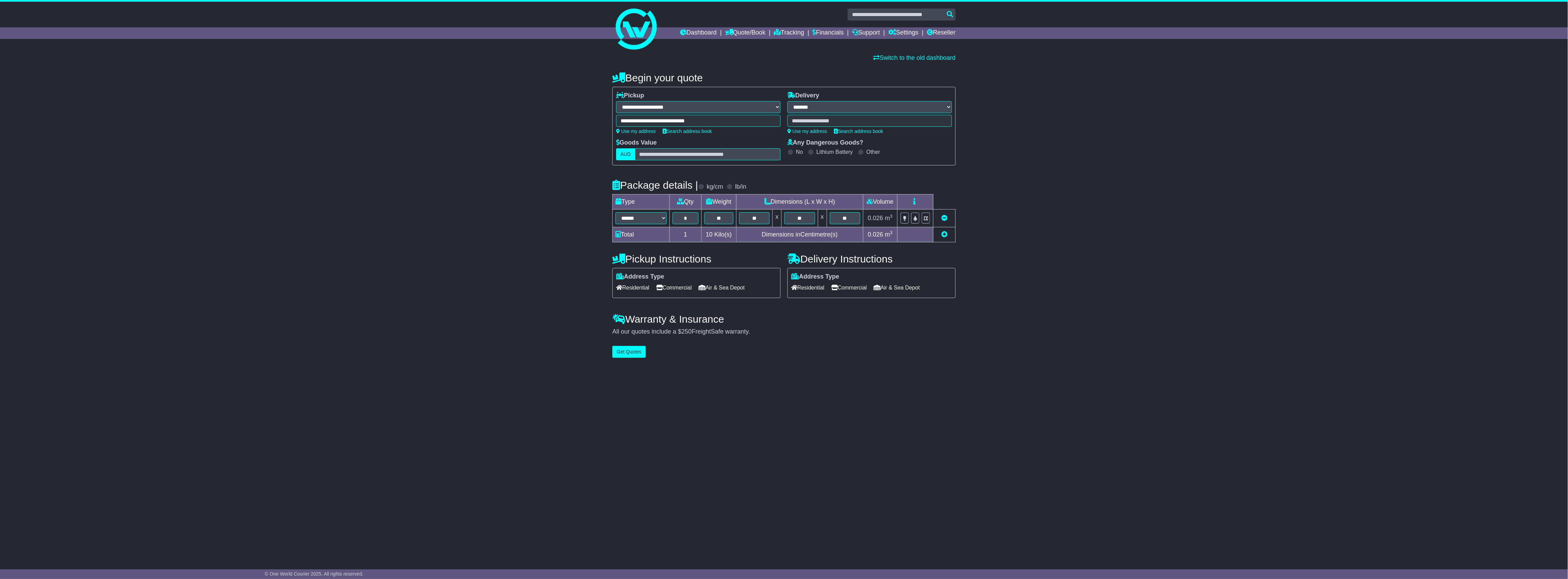
click at [690, 286] on span "Commercial" at bounding box center [674, 287] width 35 height 10
click at [630, 358] on button "Get Quotes" at bounding box center [629, 352] width 33 height 12
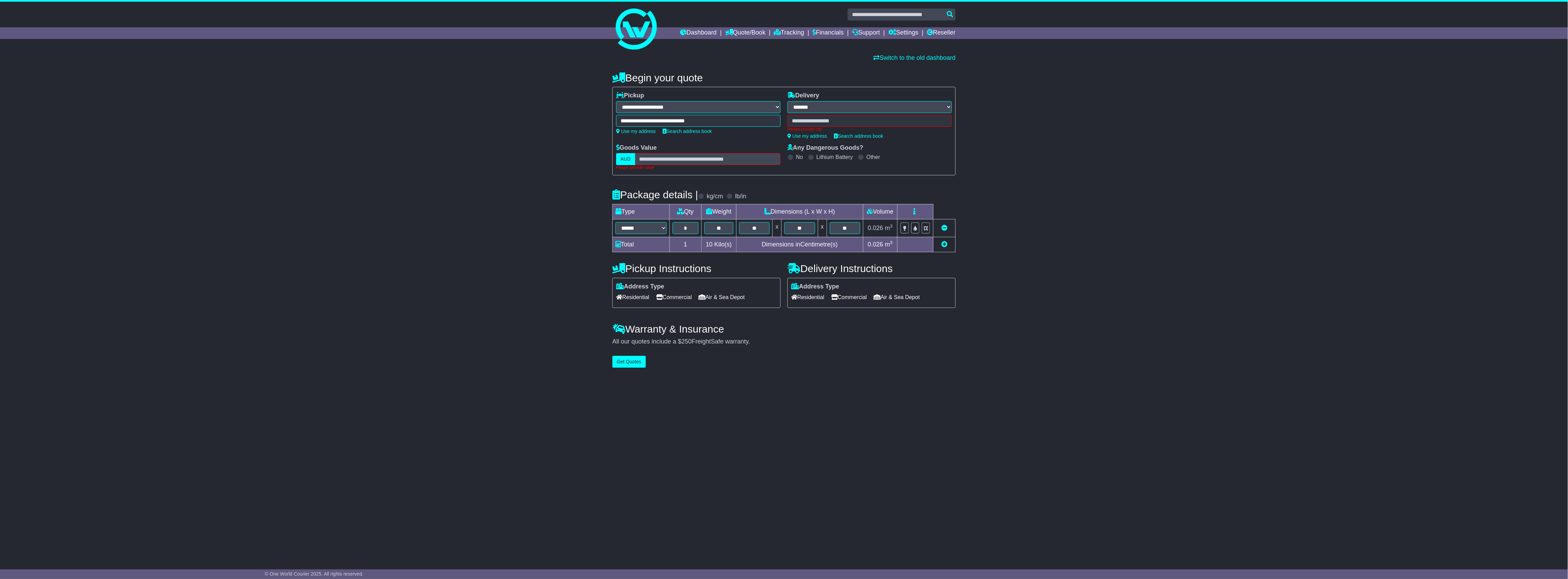
click at [813, 118] on div "Please provide city" at bounding box center [870, 123] width 164 height 17
type input "****"
click at [814, 133] on div "CASTLE HILL 2154" at bounding box center [856, 133] width 136 height 13
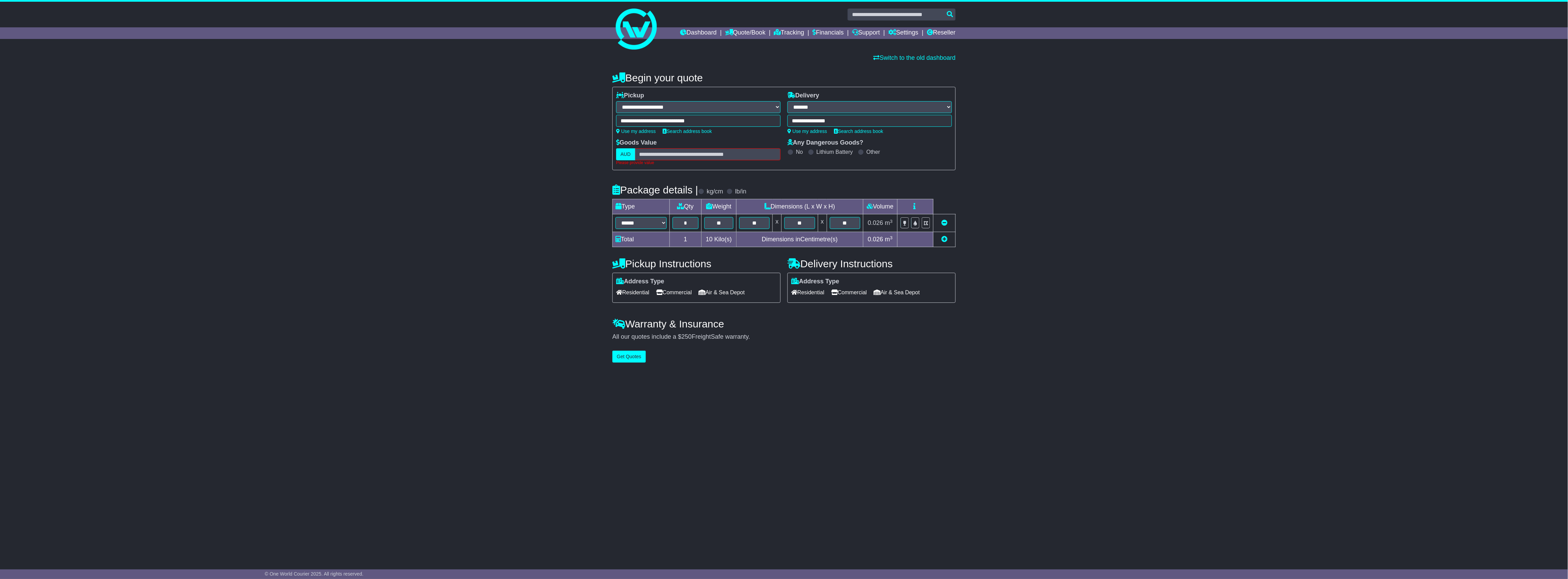
type input "**********"
click at [669, 154] on input "text" at bounding box center [707, 154] width 145 height 12
click at [702, 148] on div "Goods Value AUD Please provide value" at bounding box center [698, 152] width 164 height 26
click at [699, 153] on input "text" at bounding box center [707, 154] width 145 height 12
paste input "*******"
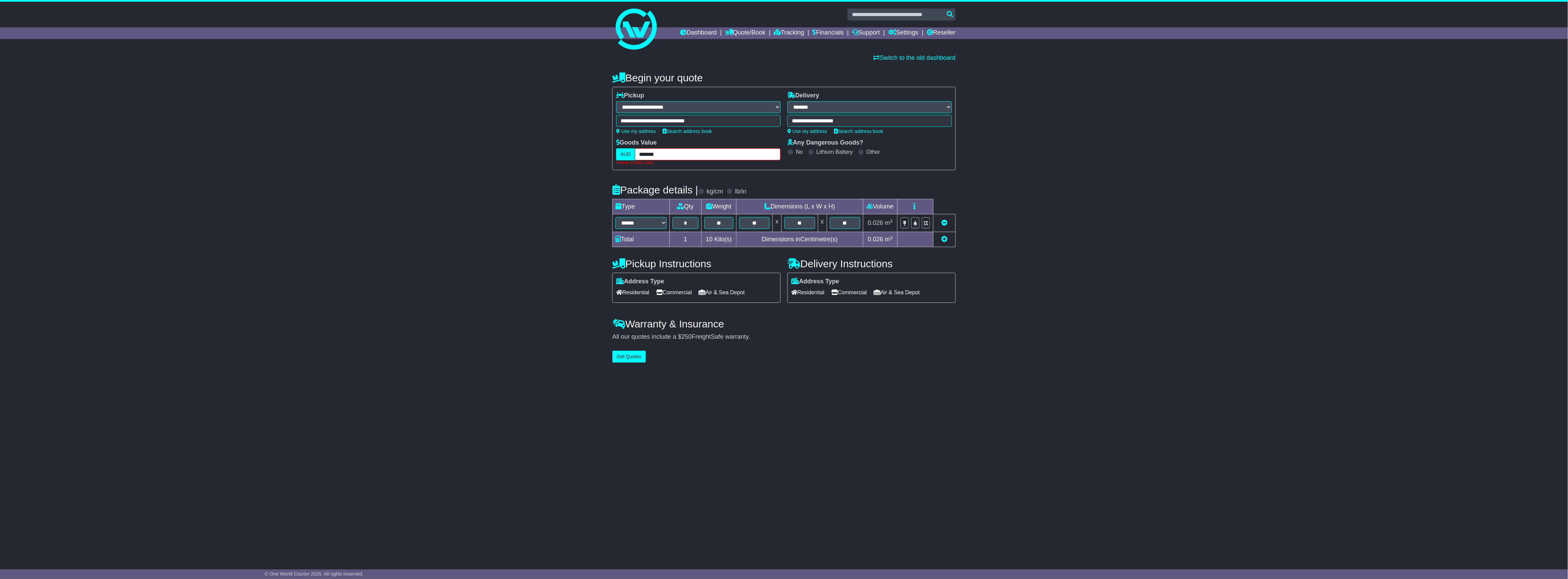
type input "*******"
click at [632, 356] on button "Get Quotes" at bounding box center [629, 356] width 33 height 12
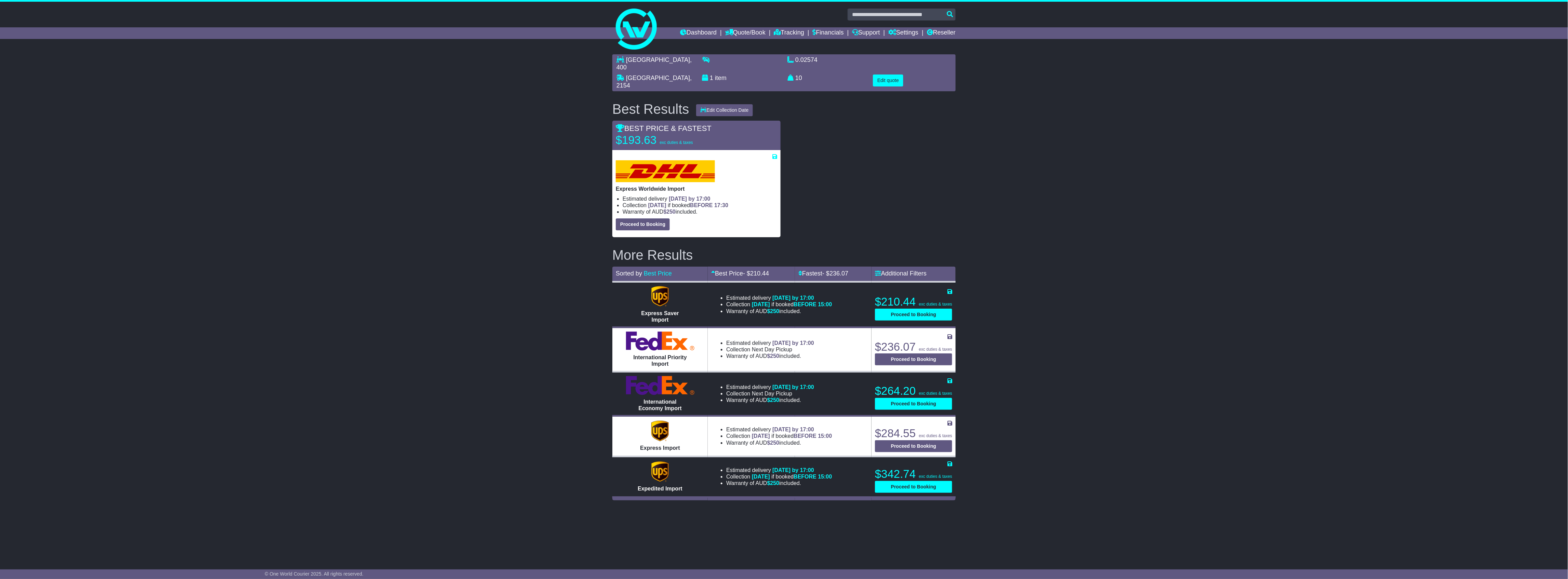
click at [657, 58] on span "TAICHUNG CITY" at bounding box center [657, 60] width 64 height 7
click at [657, 59] on span "TAICHUNG CITY" at bounding box center [657, 60] width 64 height 7
click at [643, 59] on span "TAICHUNG CITY" at bounding box center [657, 60] width 64 height 7
drag, startPoint x: 643, startPoint y: 59, endPoint x: 655, endPoint y: 59, distance: 12.0
click at [644, 59] on span "TAICHUNG CITY" at bounding box center [657, 60] width 64 height 7
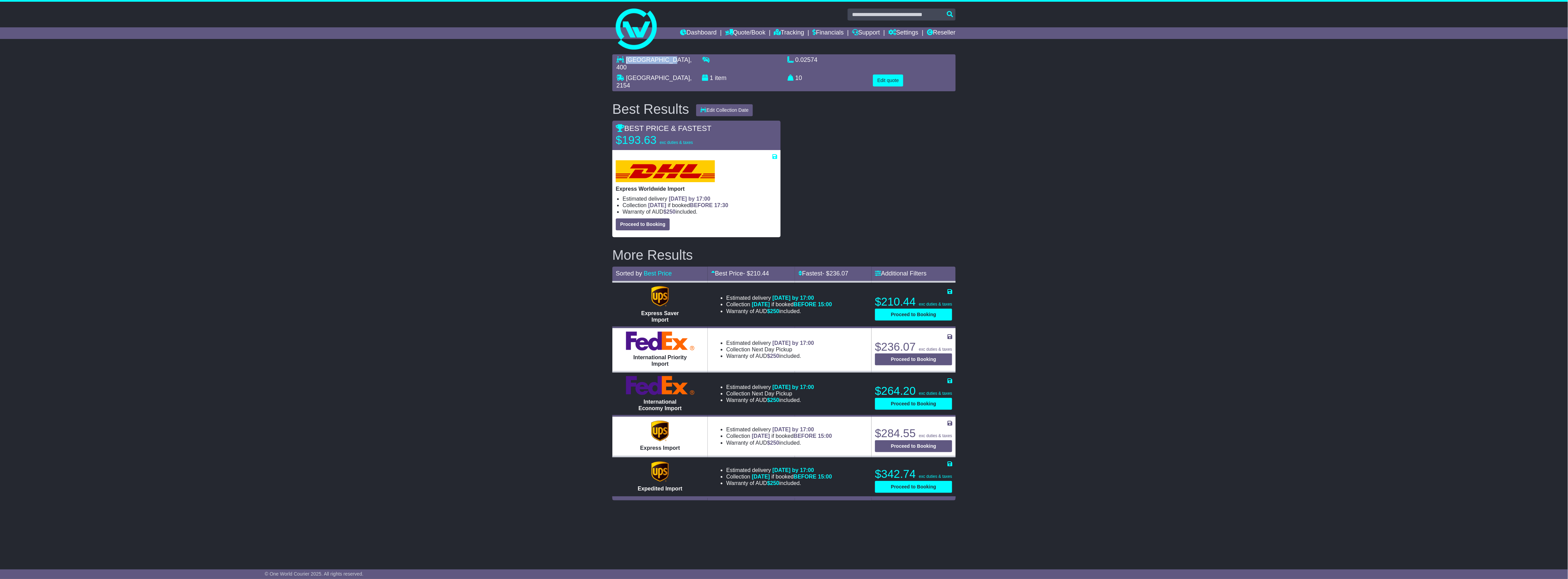
drag, startPoint x: 663, startPoint y: 60, endPoint x: 667, endPoint y: 60, distance: 4.0
click at [667, 60] on span "TAICHUNG CITY" at bounding box center [657, 60] width 64 height 7
copy span "TAICHUNG CITY"
click at [782, 32] on link "Tracking" at bounding box center [789, 33] width 30 height 12
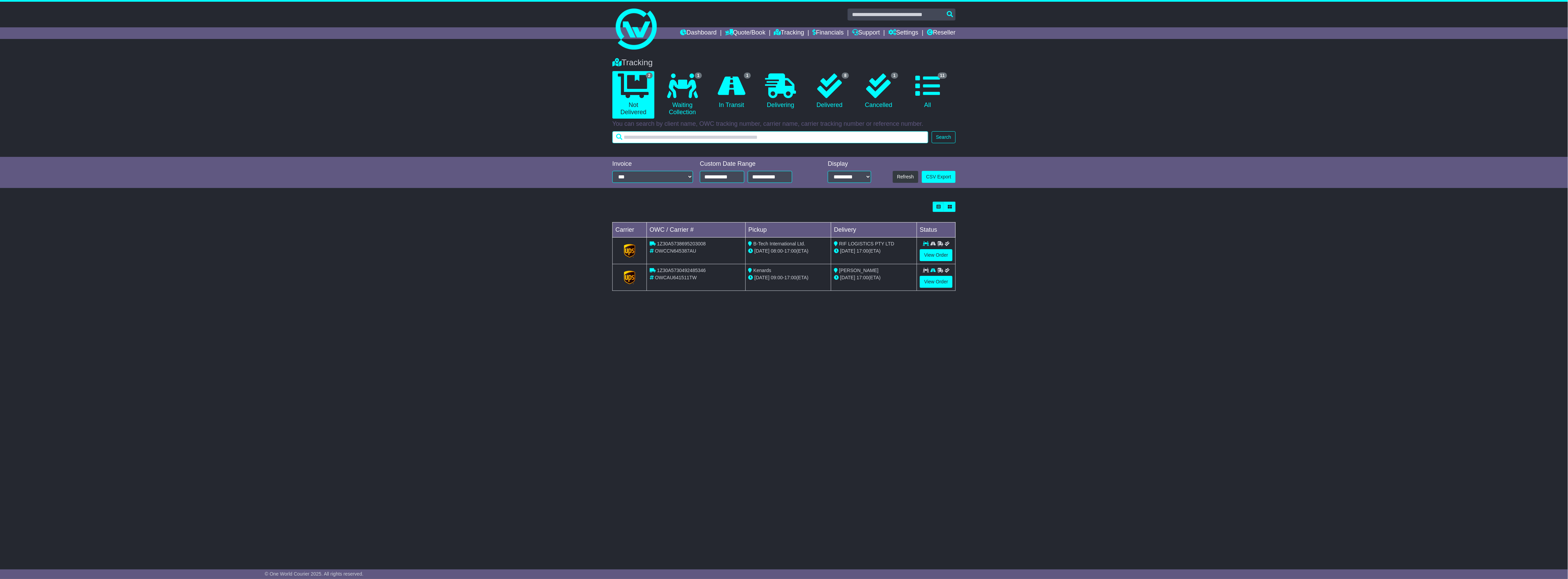
click at [766, 132] on input "text" at bounding box center [770, 137] width 316 height 12
paste input "**********"
type input "**********"
click at [945, 140] on button "Search" at bounding box center [943, 137] width 24 height 12
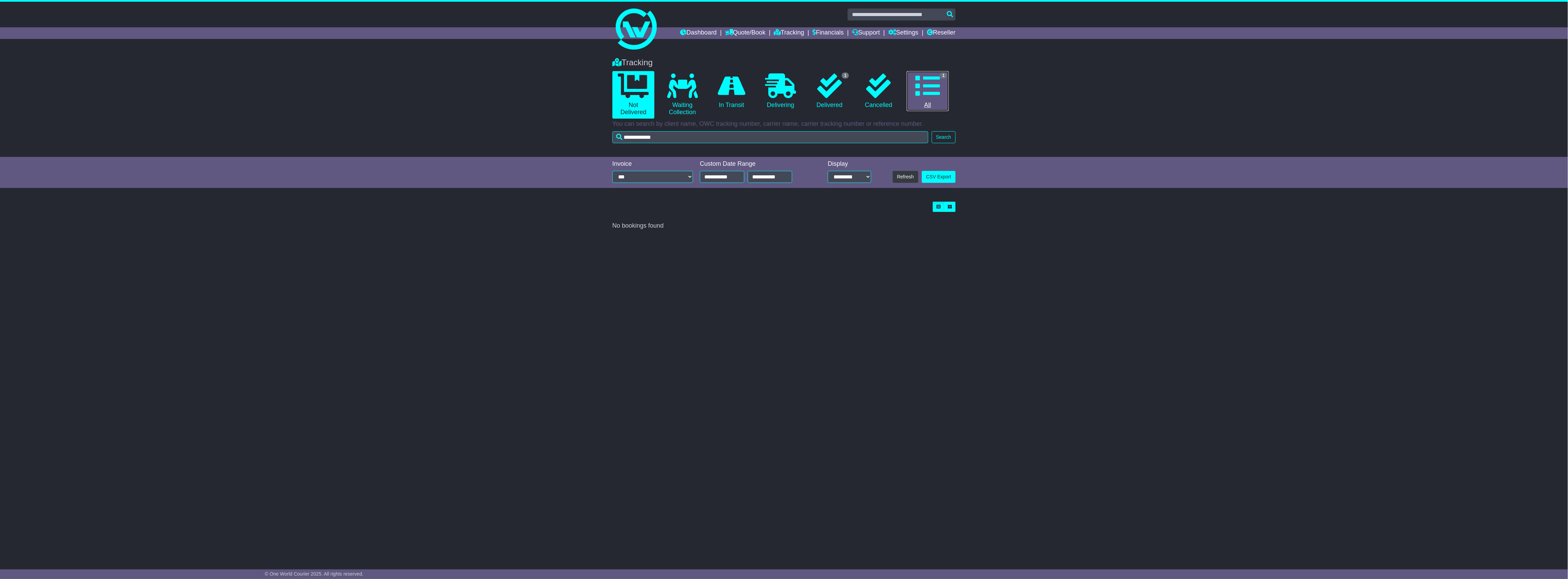
click at [912, 106] on link "1 All" at bounding box center [928, 91] width 42 height 40
